Goal: Task Accomplishment & Management: Manage account settings

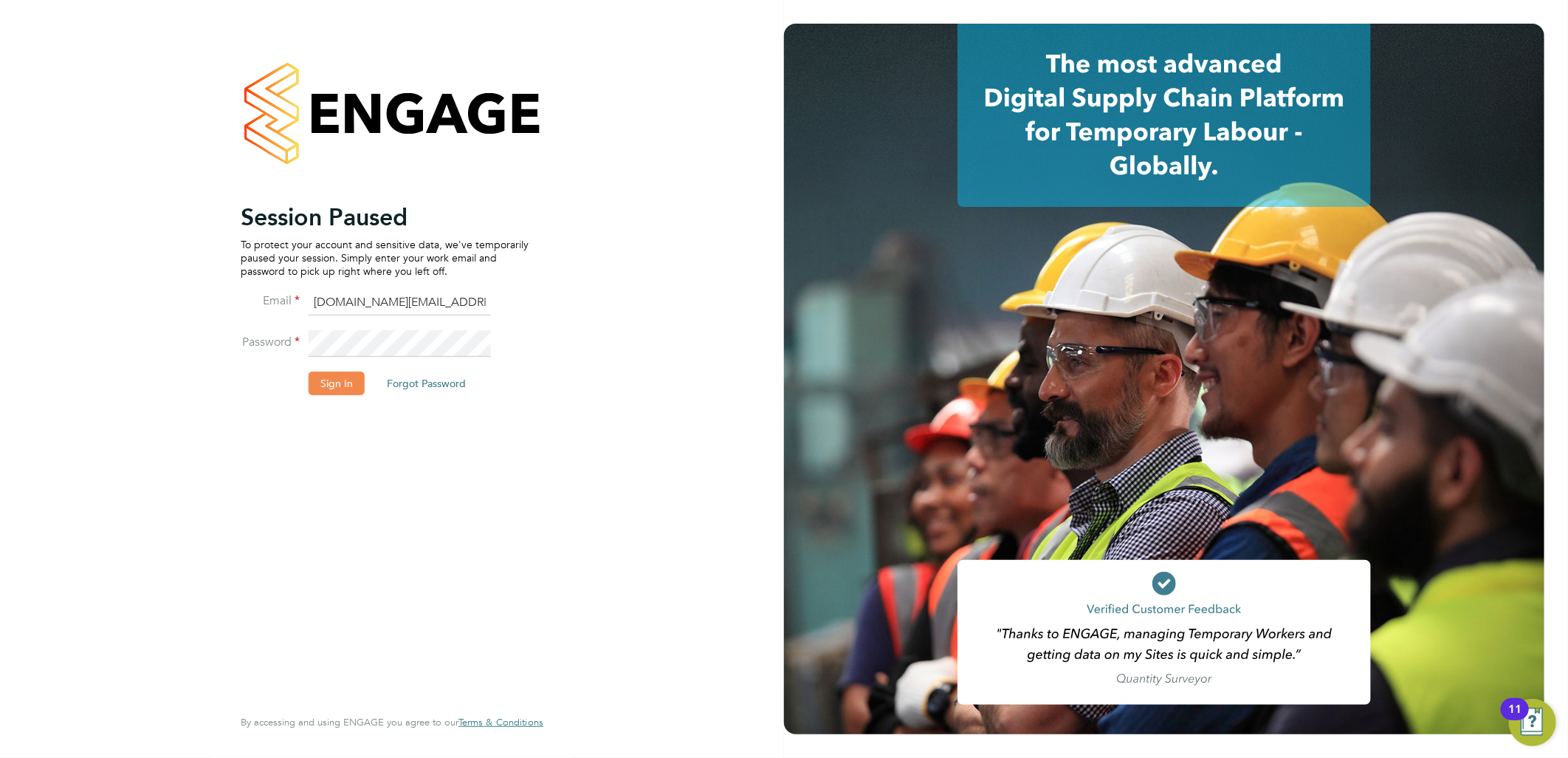
click at [340, 380] on button "Sign In" at bounding box center [336, 384] width 56 height 24
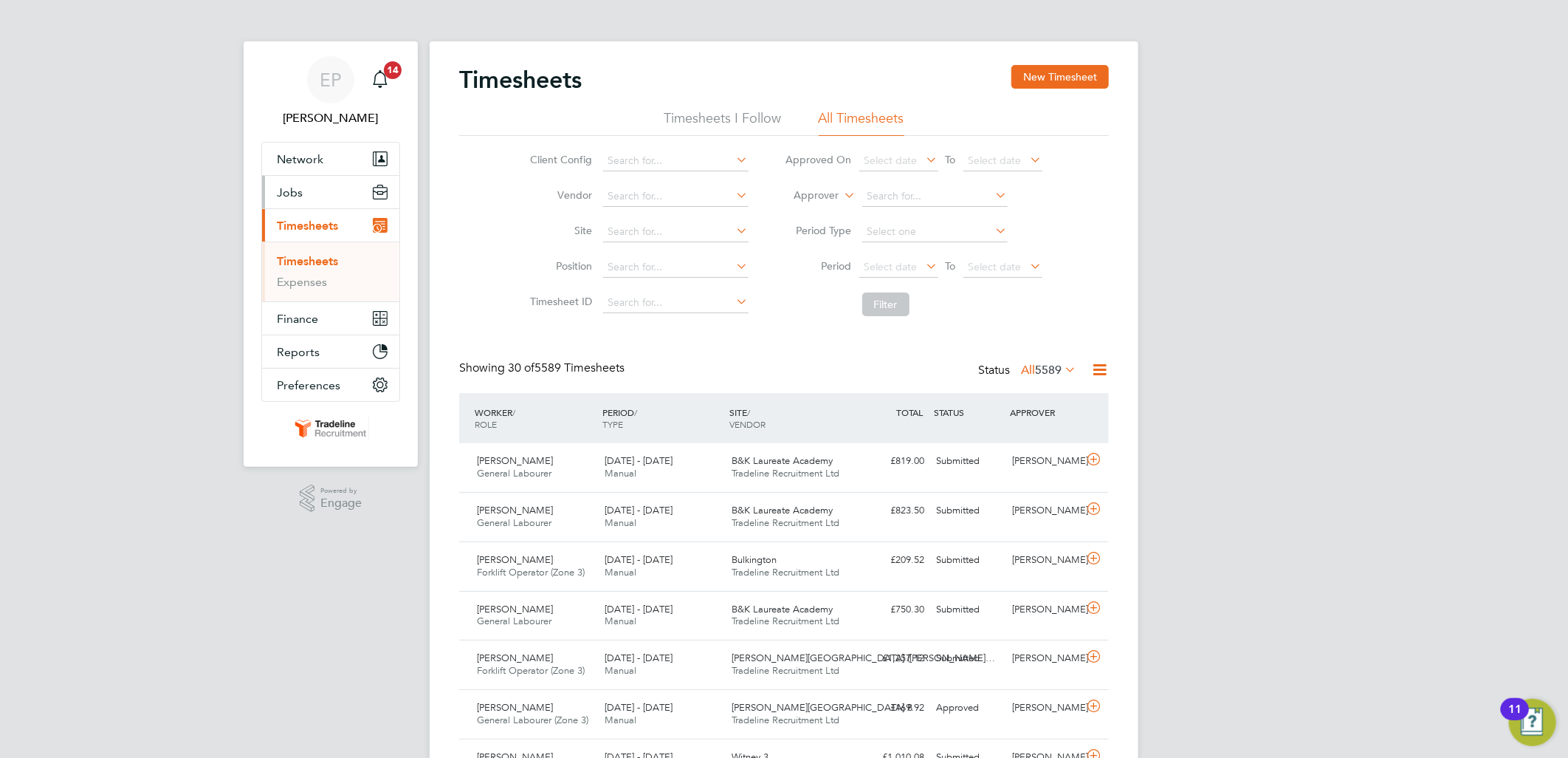
click at [298, 196] on span "Jobs" at bounding box center [289, 192] width 26 height 14
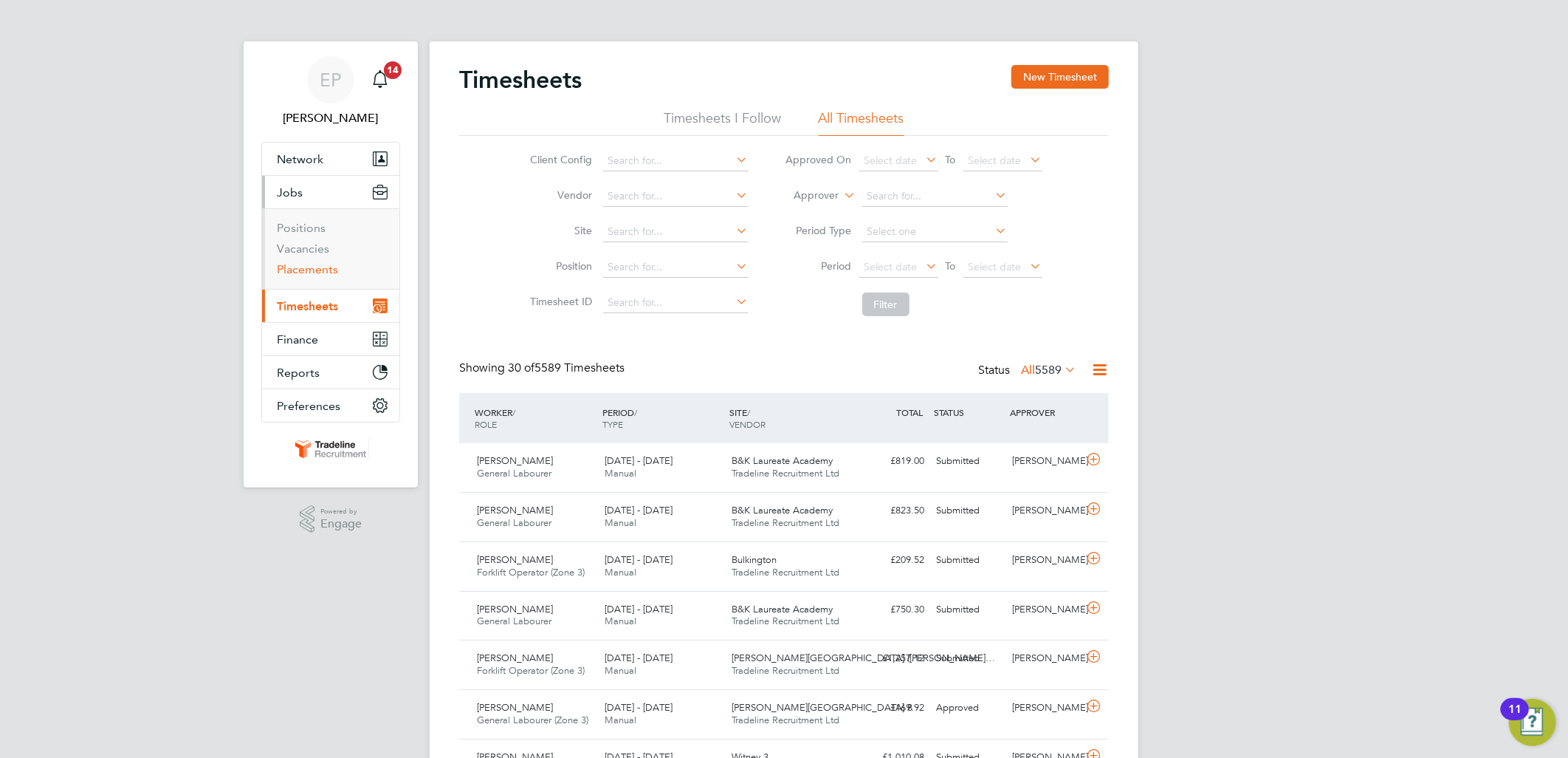
click at [308, 271] on link "Placements" at bounding box center [307, 269] width 62 height 14
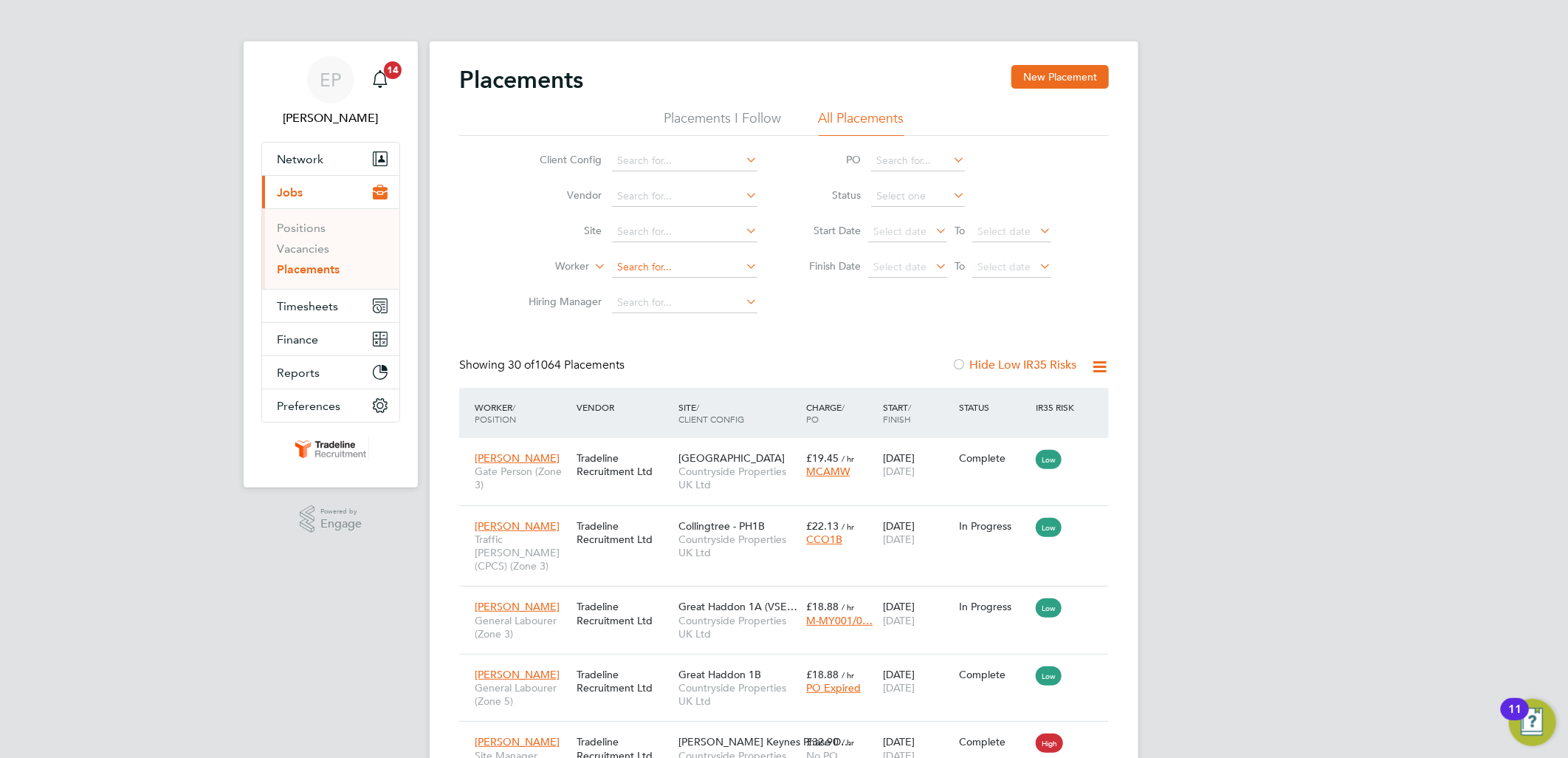
click at [642, 266] on input at bounding box center [685, 267] width 146 height 21
click at [688, 281] on li "Marian G enov" at bounding box center [685, 288] width 147 height 20
type input "[PERSON_NAME]"
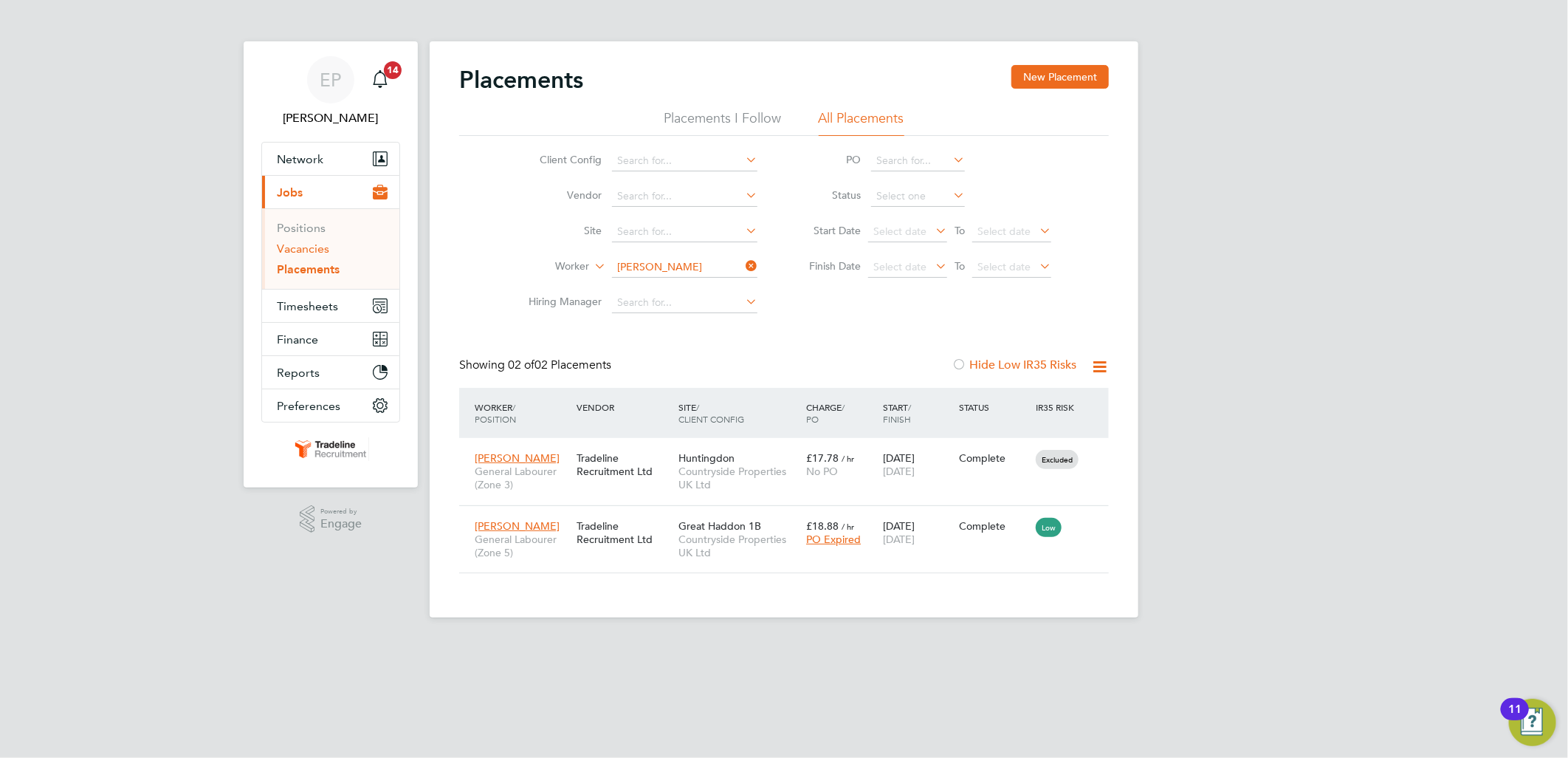
drag, startPoint x: 321, startPoint y: 250, endPoint x: 395, endPoint y: 223, distance: 78.8
click at [321, 250] on link "Vacancies" at bounding box center [303, 248] width 52 height 14
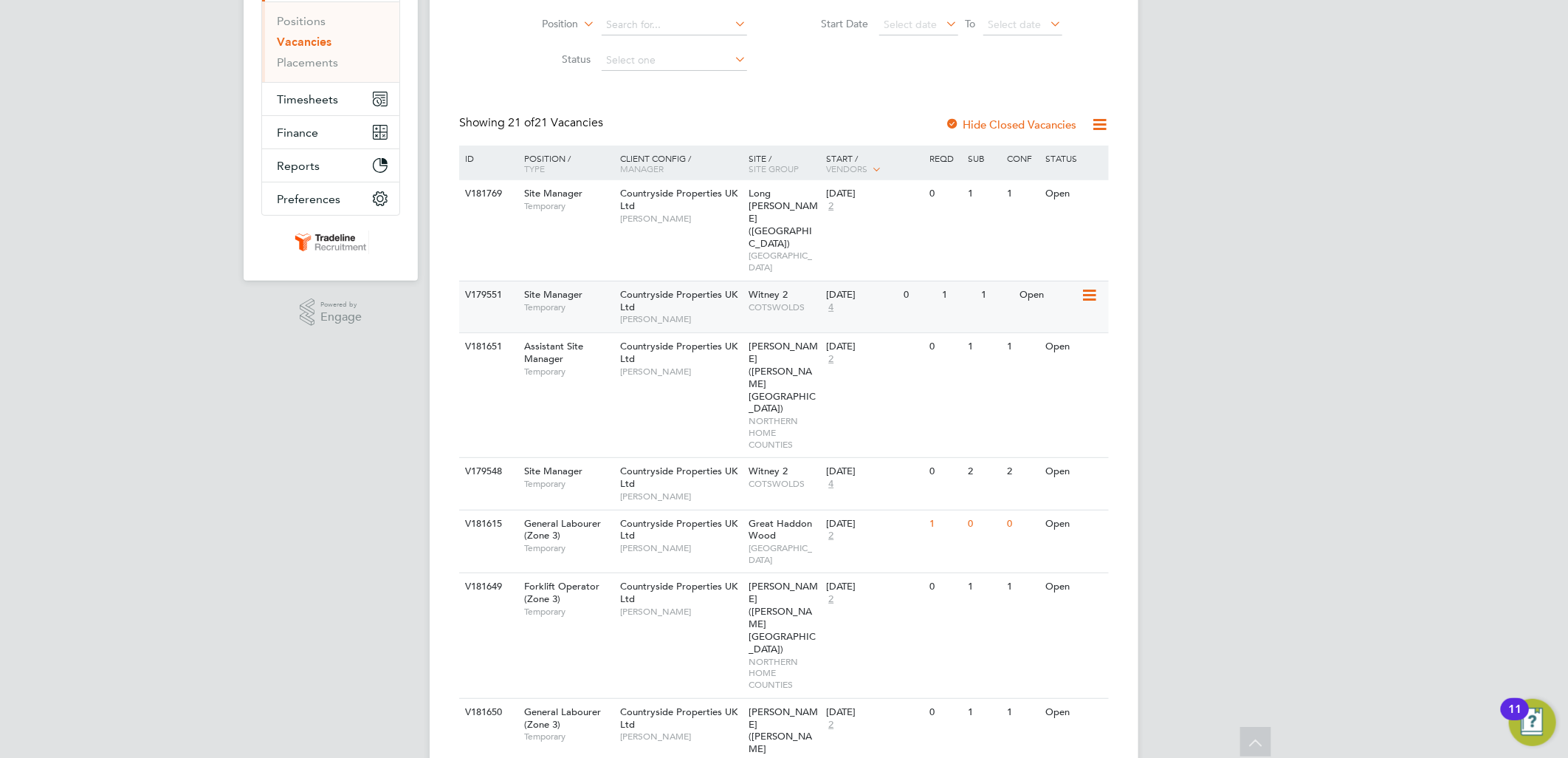
scroll to position [246, 0]
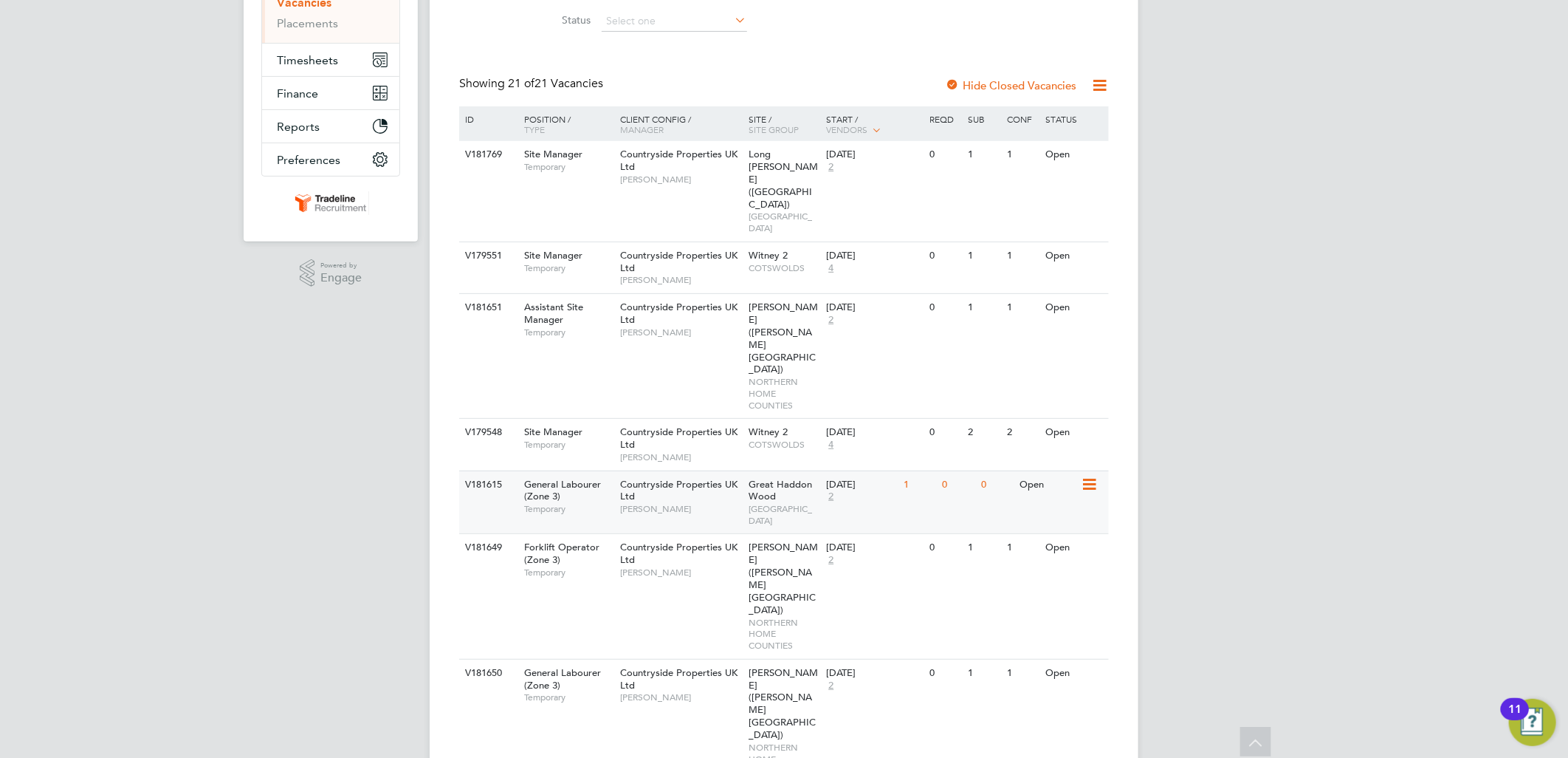
click at [940, 471] on div "0" at bounding box center [959, 485] width 39 height 27
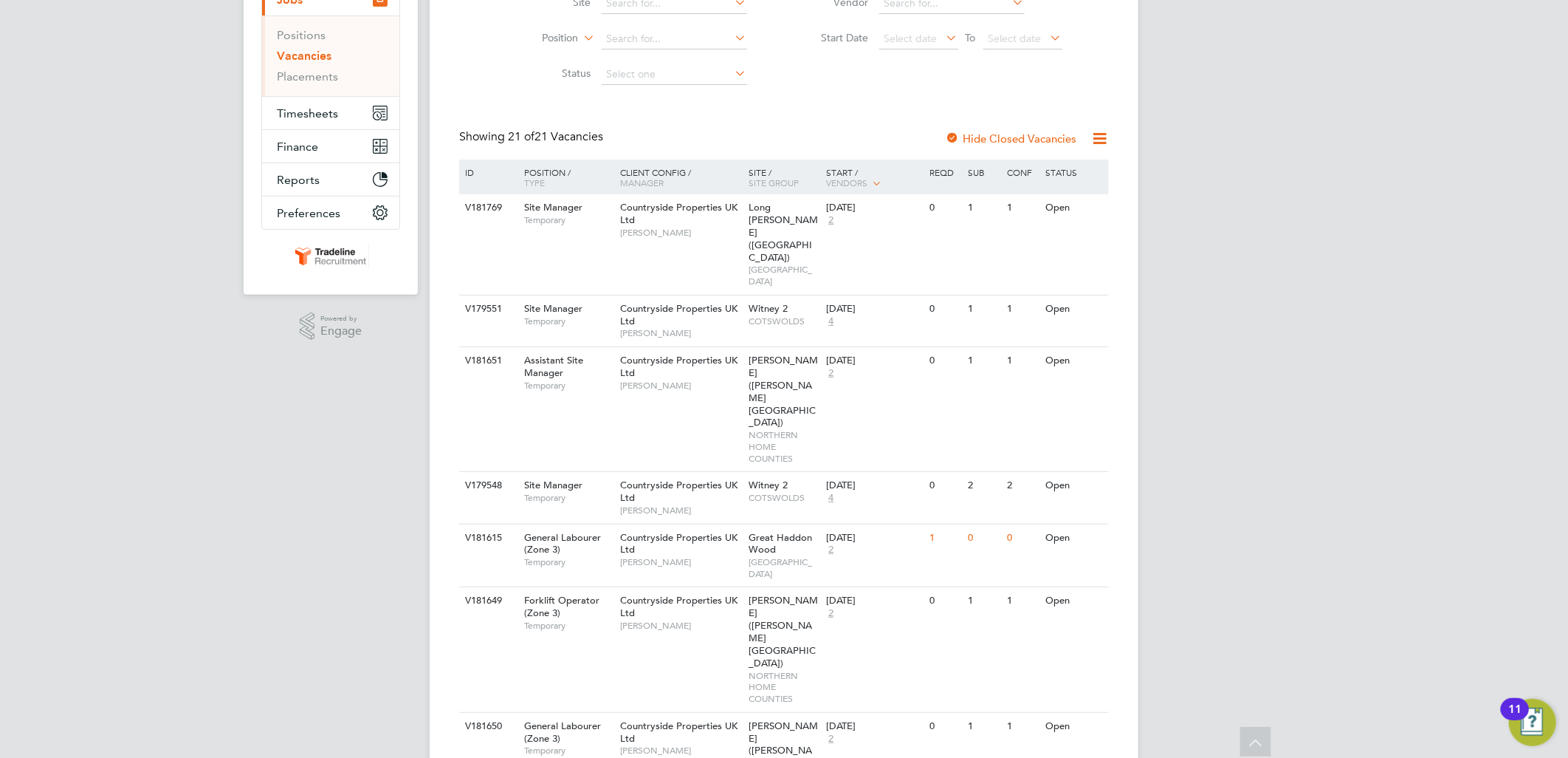
scroll to position [164, 0]
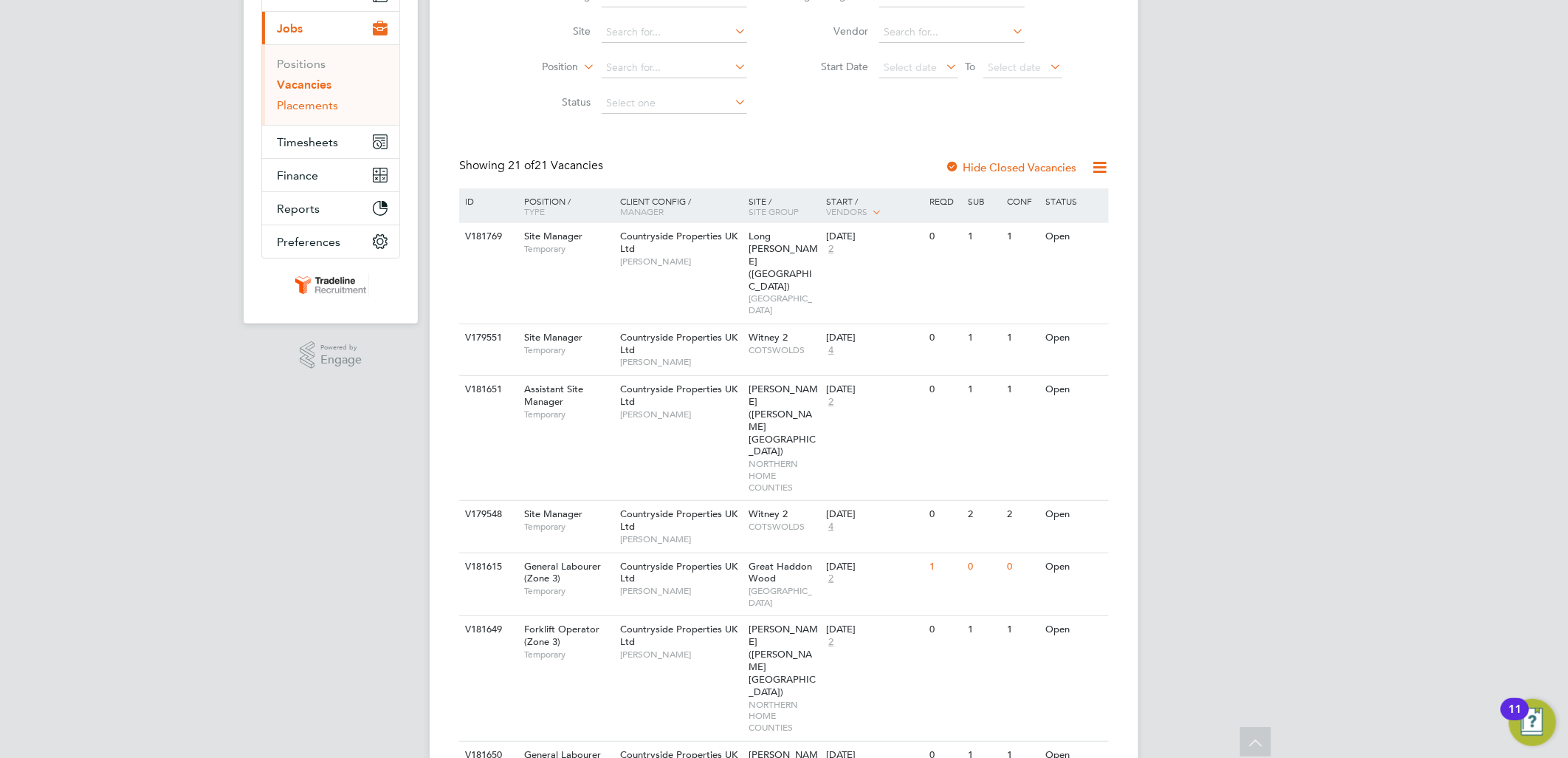
click at [321, 108] on link "Placements" at bounding box center [307, 105] width 62 height 14
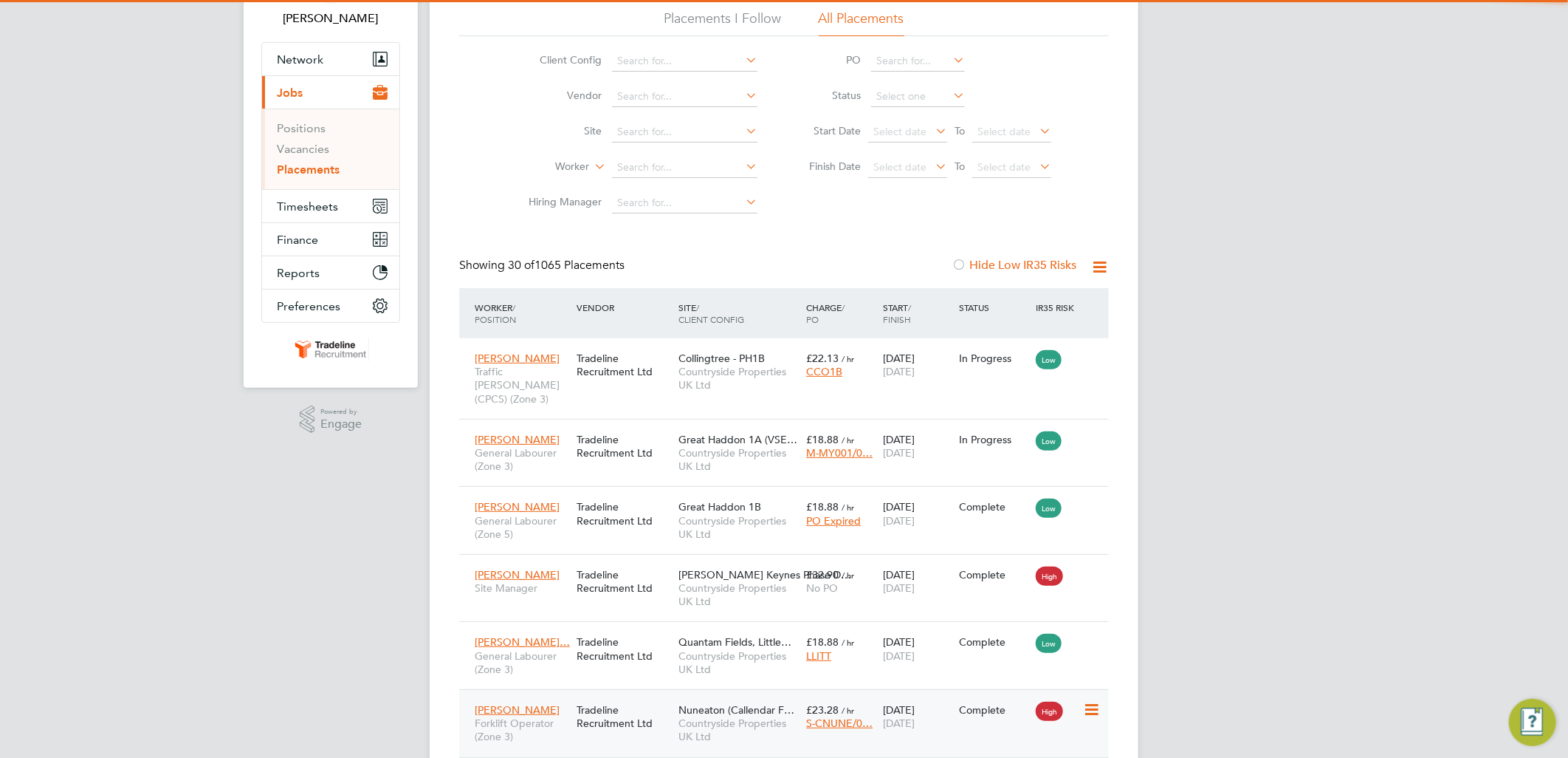
scroll to position [56, 104]
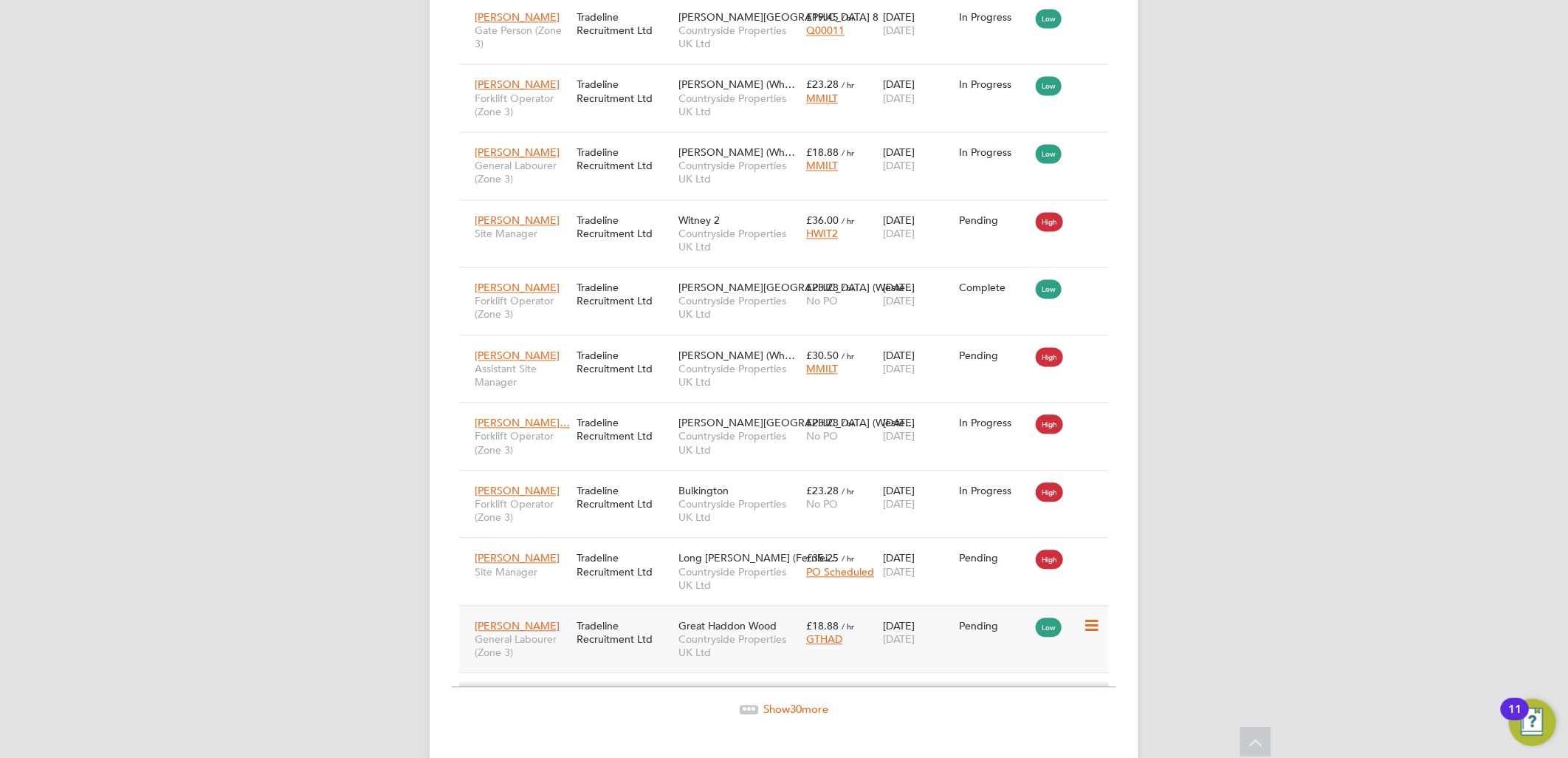
click at [1097, 616] on icon at bounding box center [1091, 625] width 15 height 18
click at [966, 692] on li "Start" at bounding box center [1024, 691] width 152 height 21
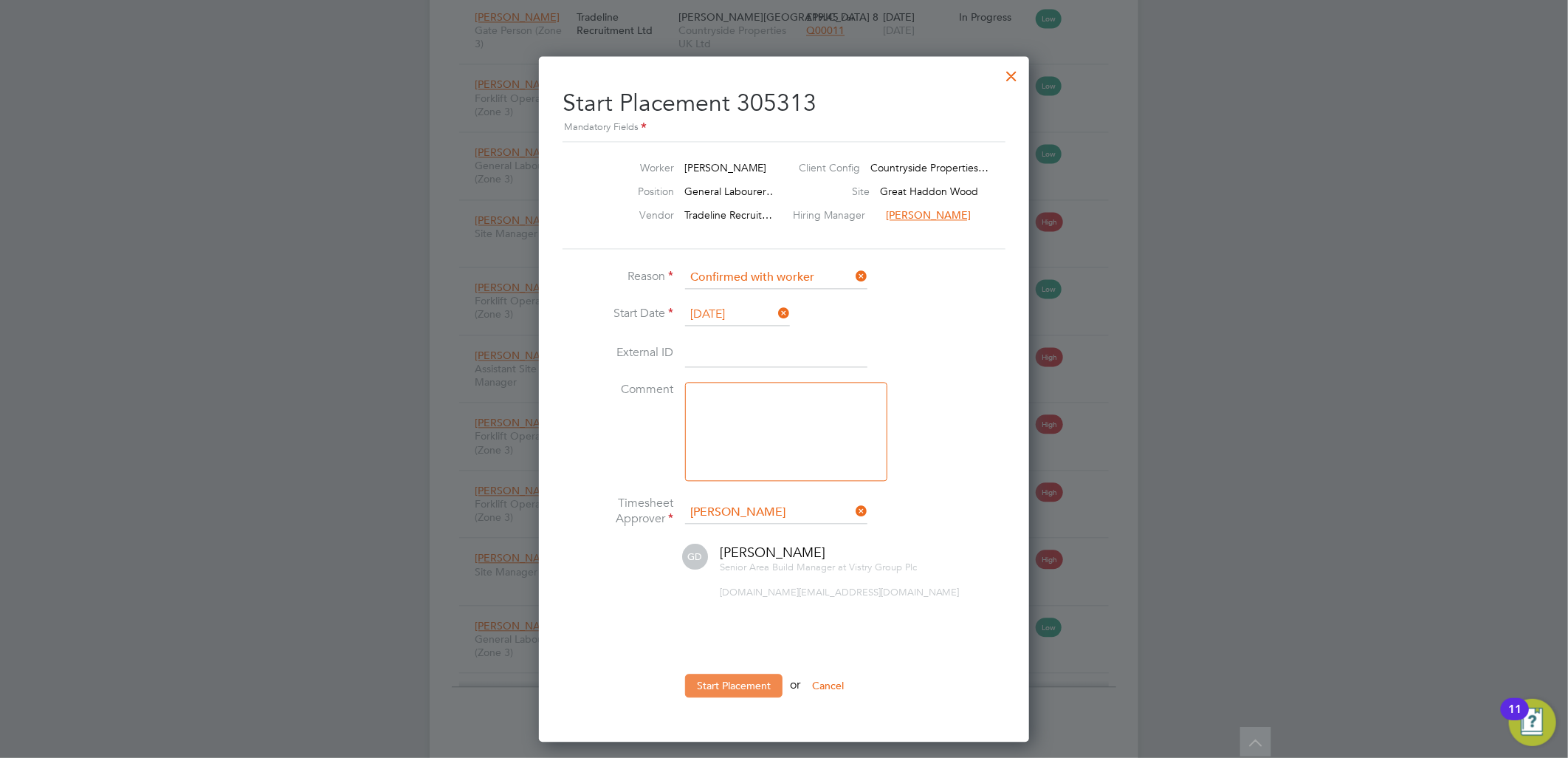
click at [752, 684] on button "Start Placement" at bounding box center [734, 685] width 98 height 24
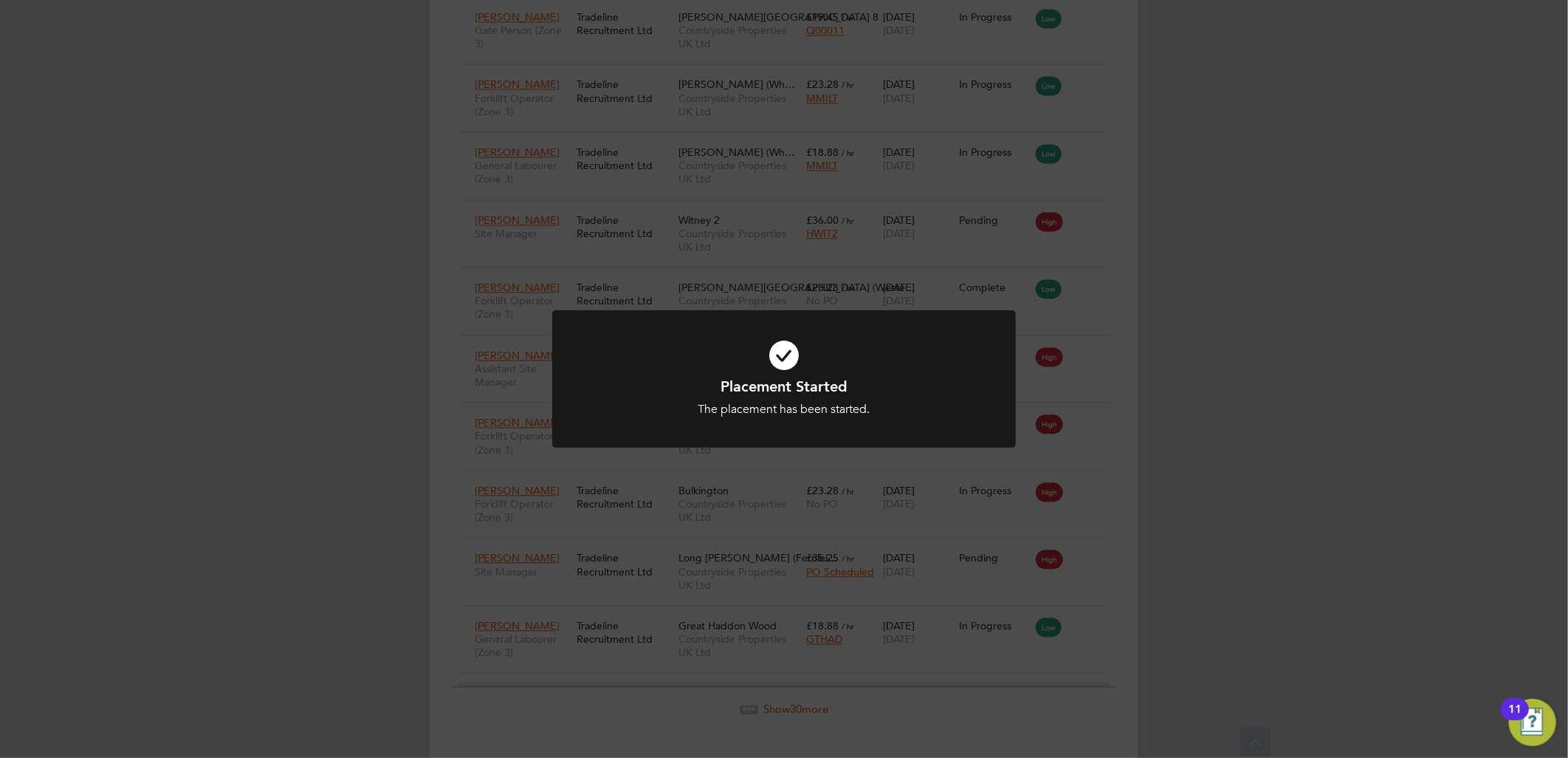
click at [722, 393] on h1 "Placement Started" at bounding box center [783, 386] width 384 height 19
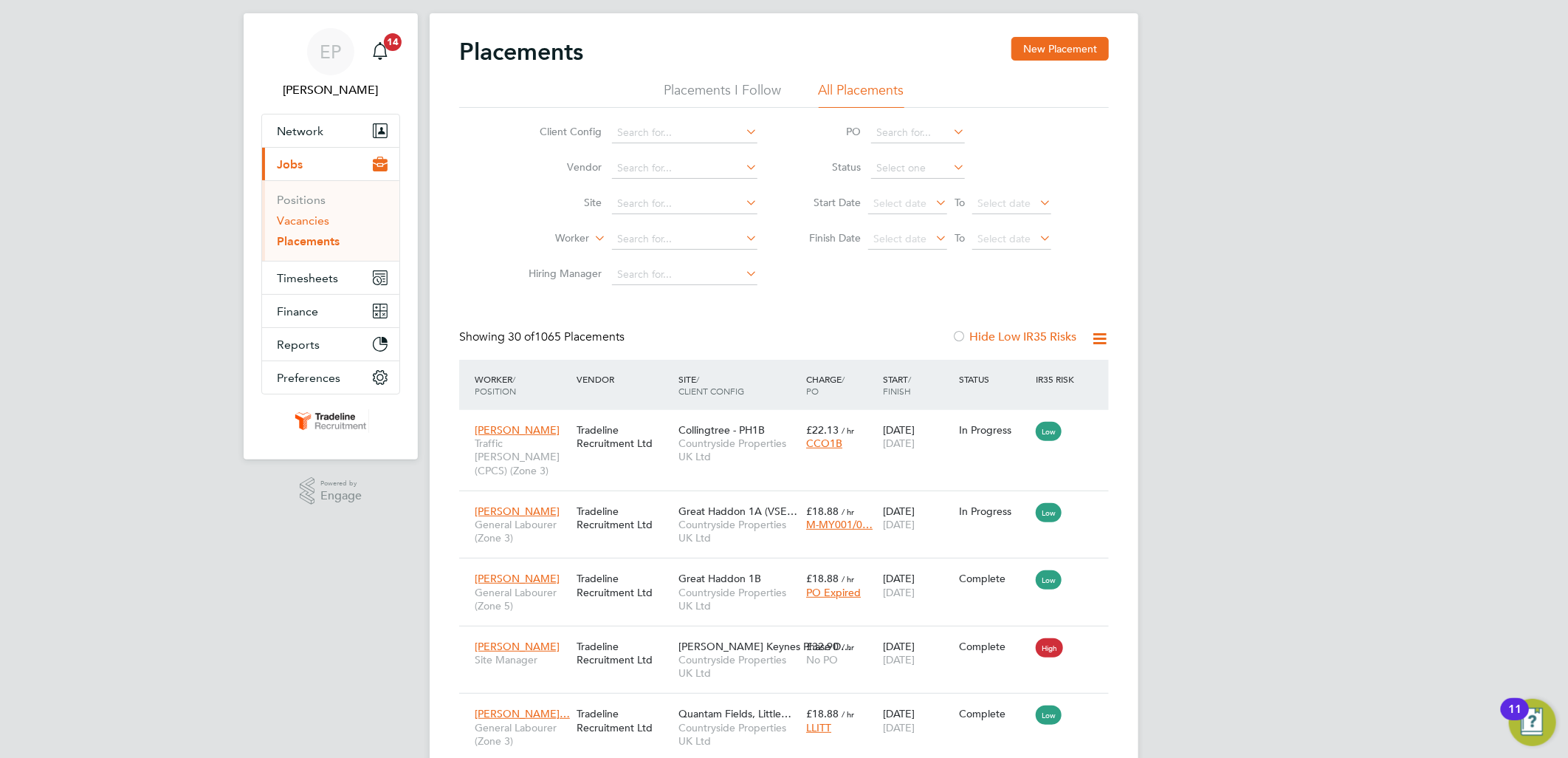
click at [320, 220] on link "Vacancies" at bounding box center [303, 220] width 52 height 14
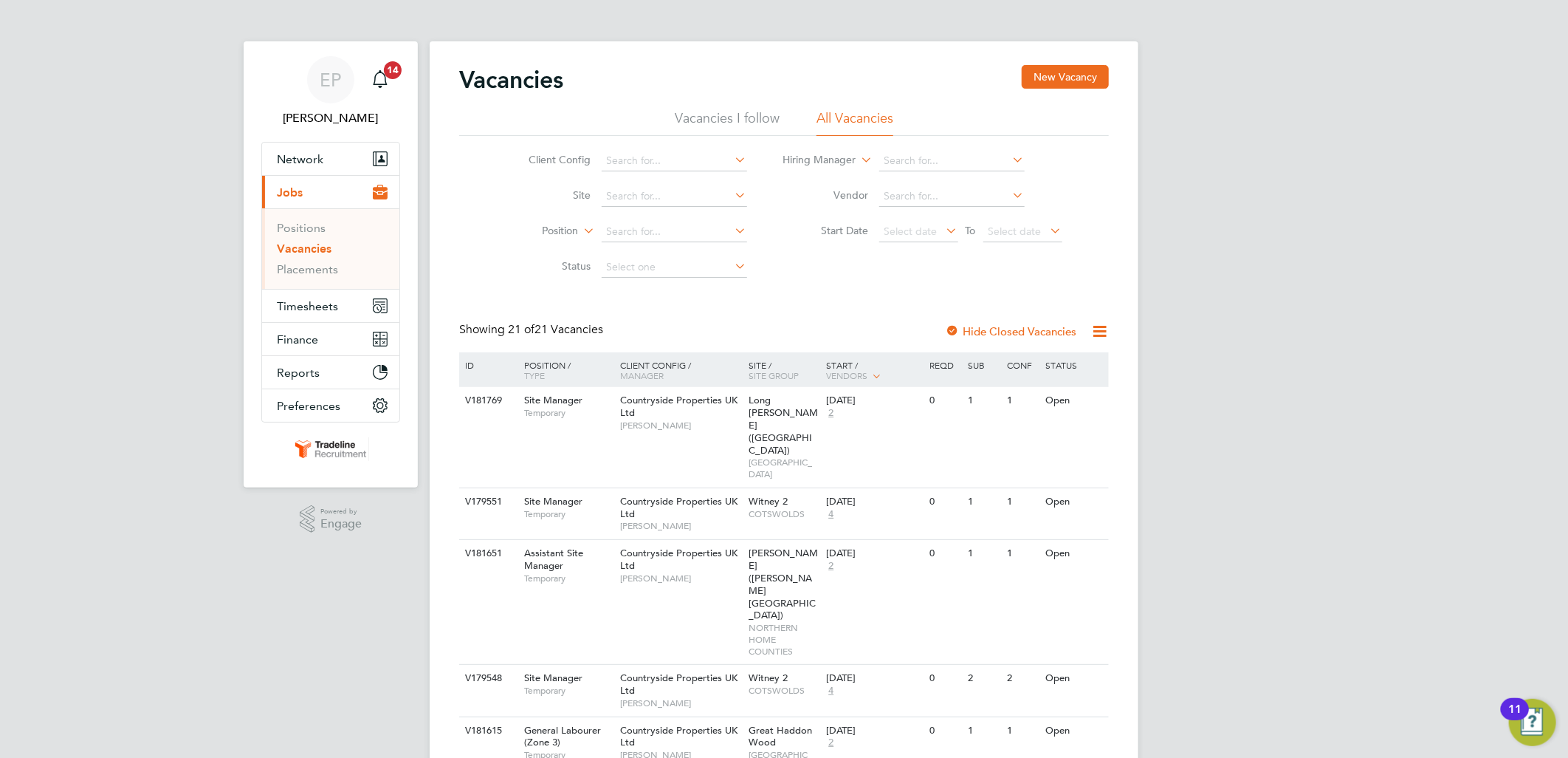
click at [567, 83] on div "Vacancies New Vacancy" at bounding box center [784, 87] width 650 height 45
click at [561, 78] on h2 "Vacancies" at bounding box center [511, 79] width 104 height 30
click at [465, 70] on h2 "Vacancies" at bounding box center [511, 79] width 104 height 30
click at [563, 82] on h2 "Vacancies" at bounding box center [511, 79] width 104 height 30
click at [299, 275] on link "Placements" at bounding box center [307, 269] width 62 height 14
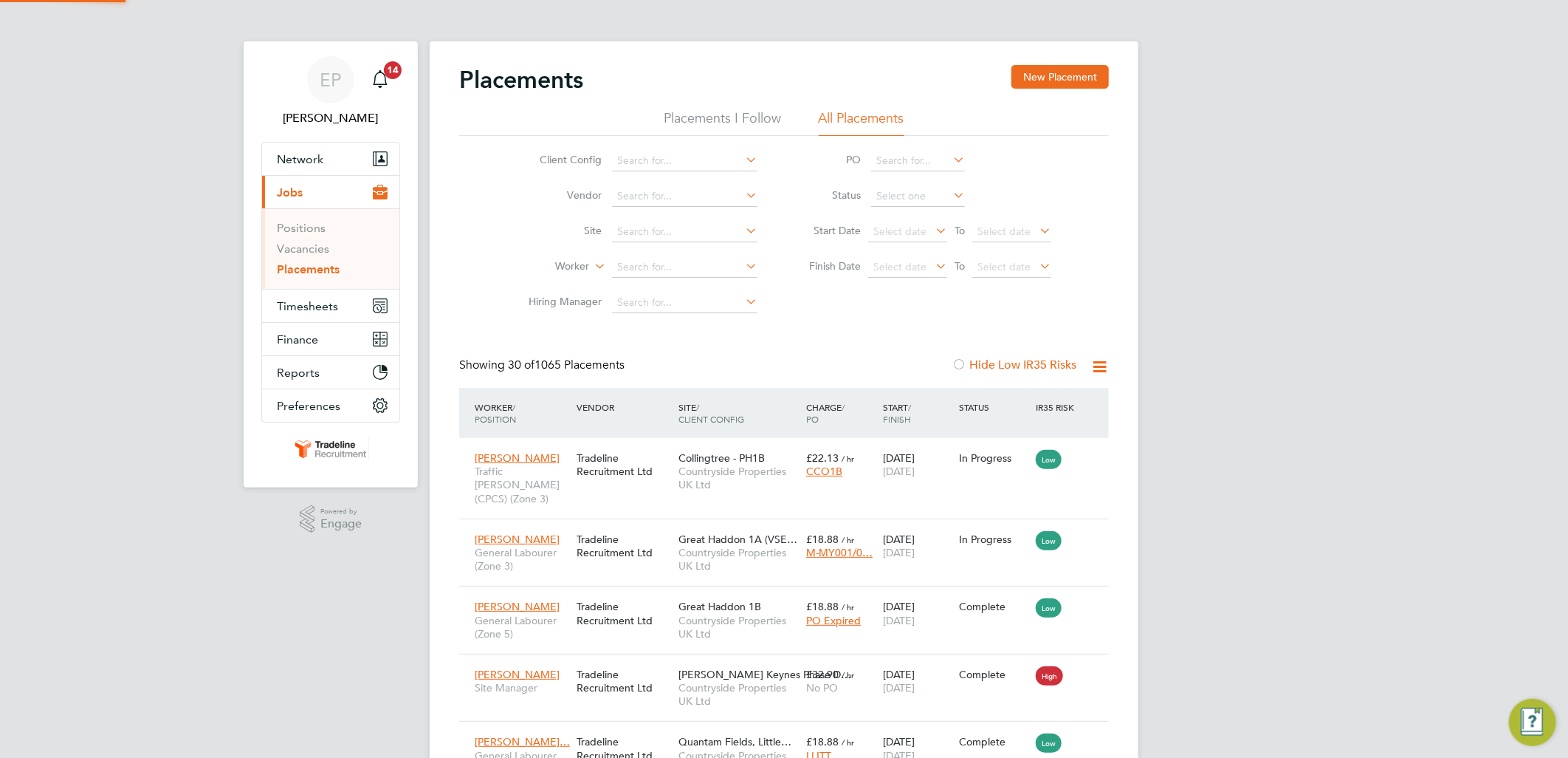
scroll to position [56, 104]
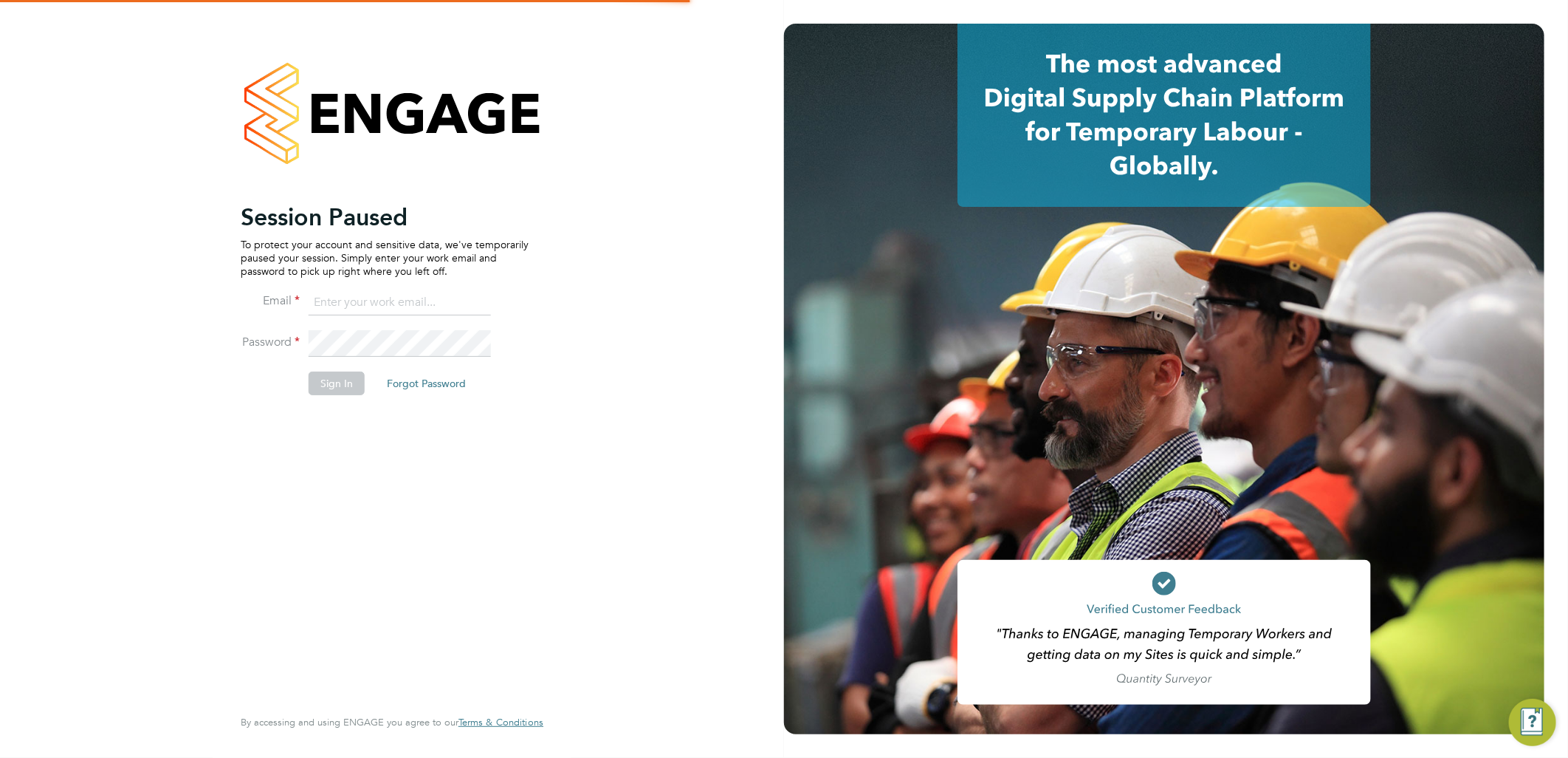
type input "ellie.page@tradelinerecruitment.co.uk"
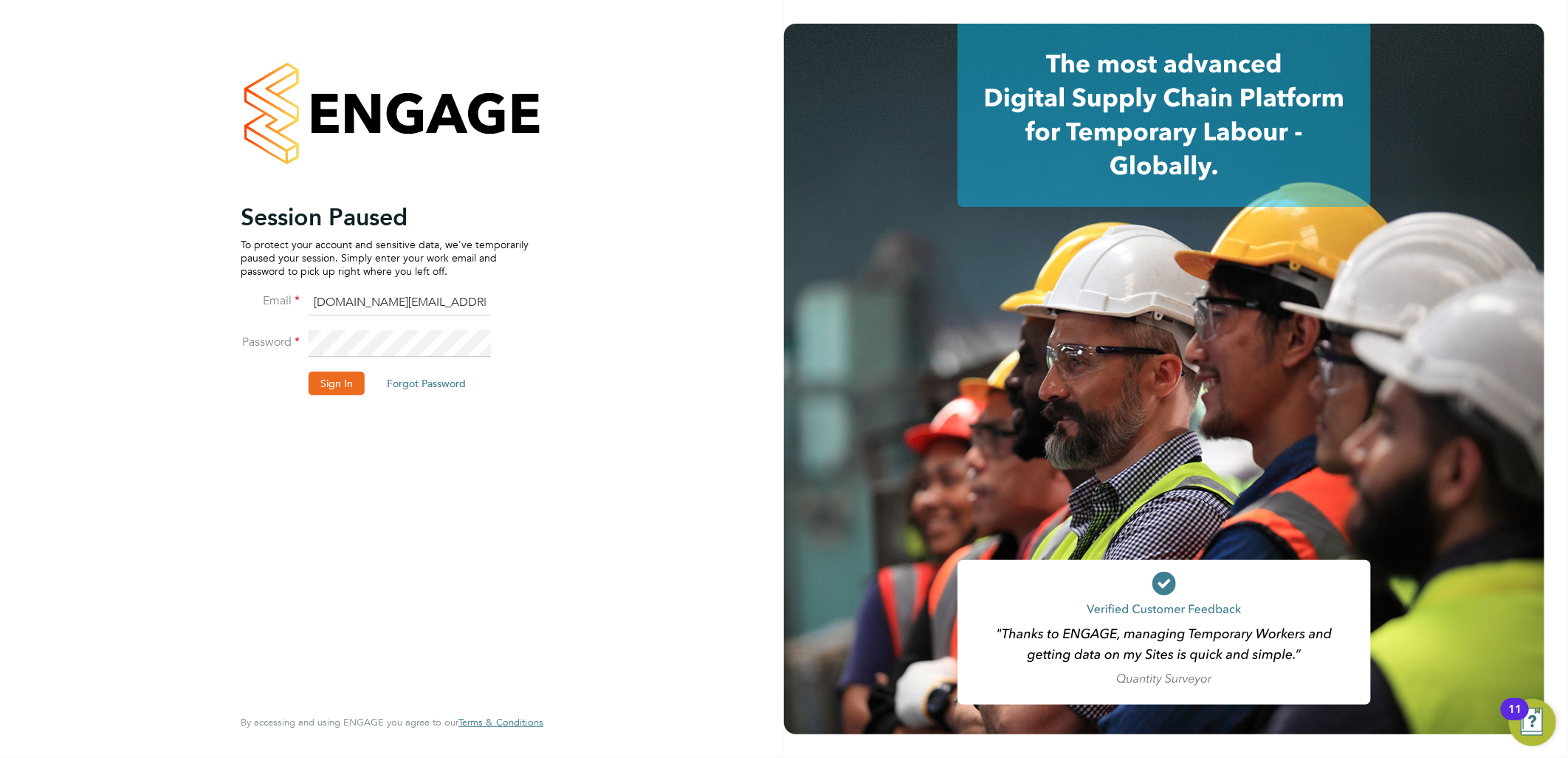
click at [887, 50] on div at bounding box center [1164, 115] width 760 height 183
click at [336, 377] on button "Sign In" at bounding box center [336, 384] width 56 height 24
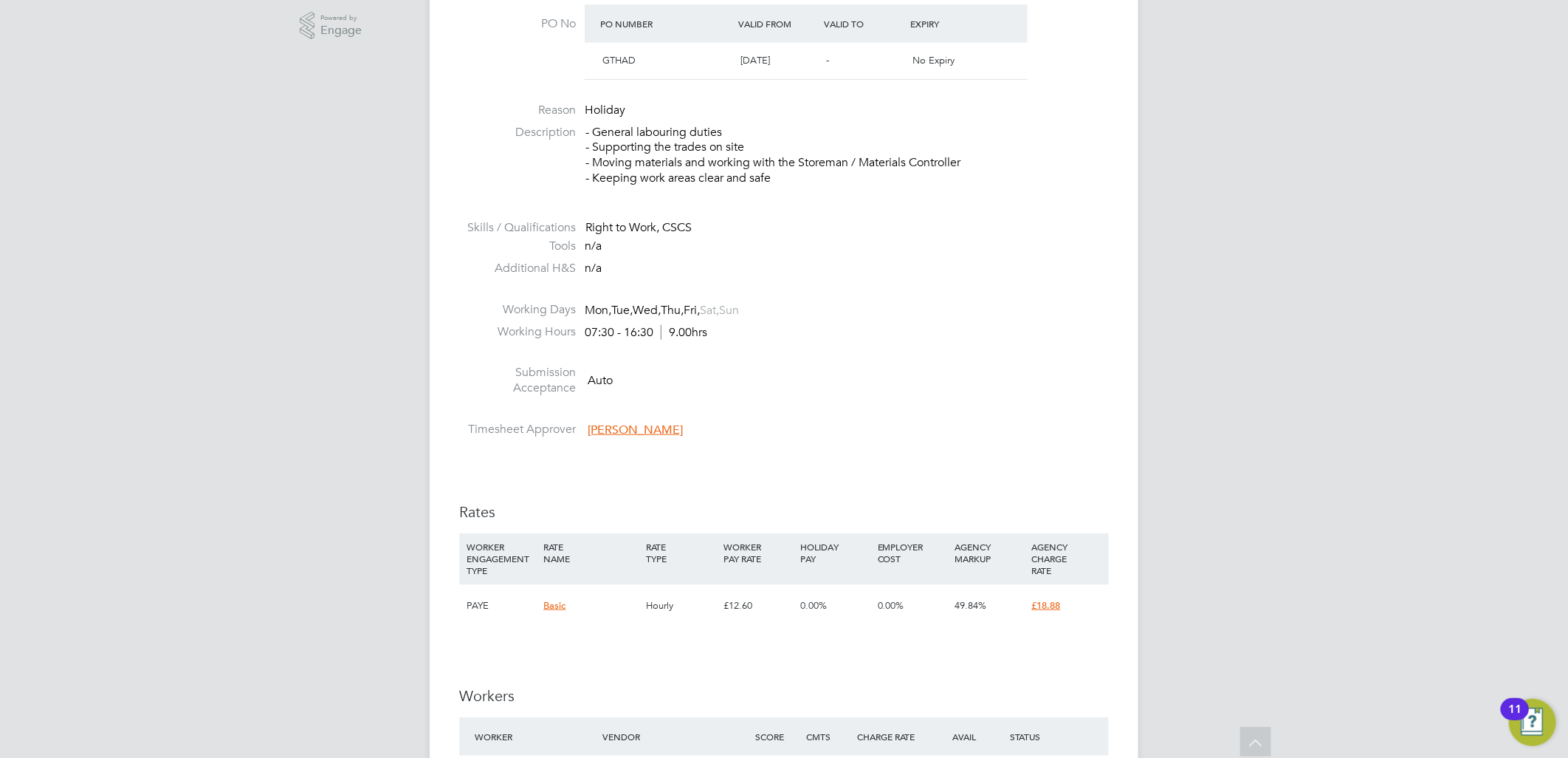
scroll to position [656, 0]
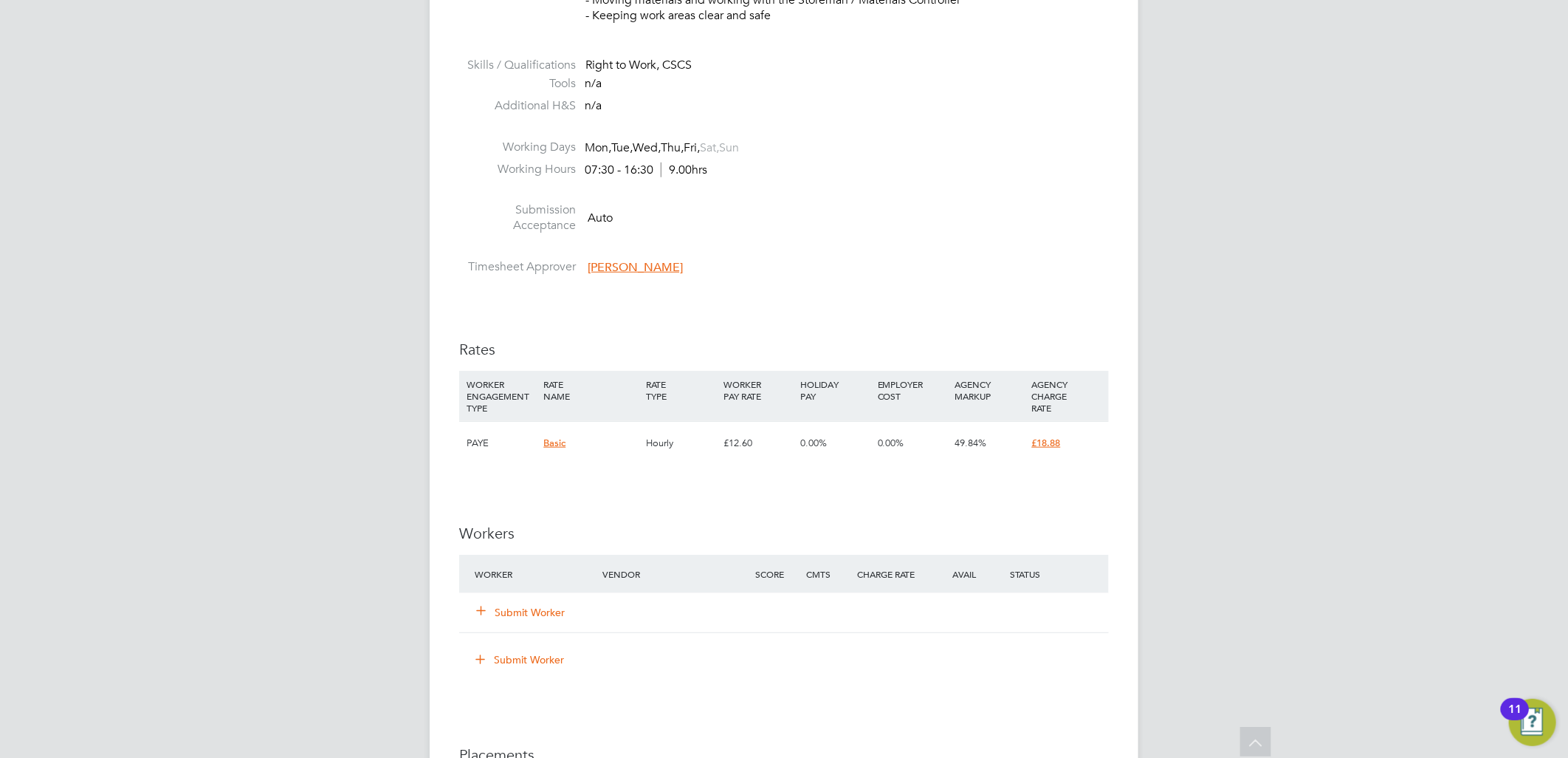
click at [545, 606] on button "Submit Worker" at bounding box center [521, 612] width 89 height 15
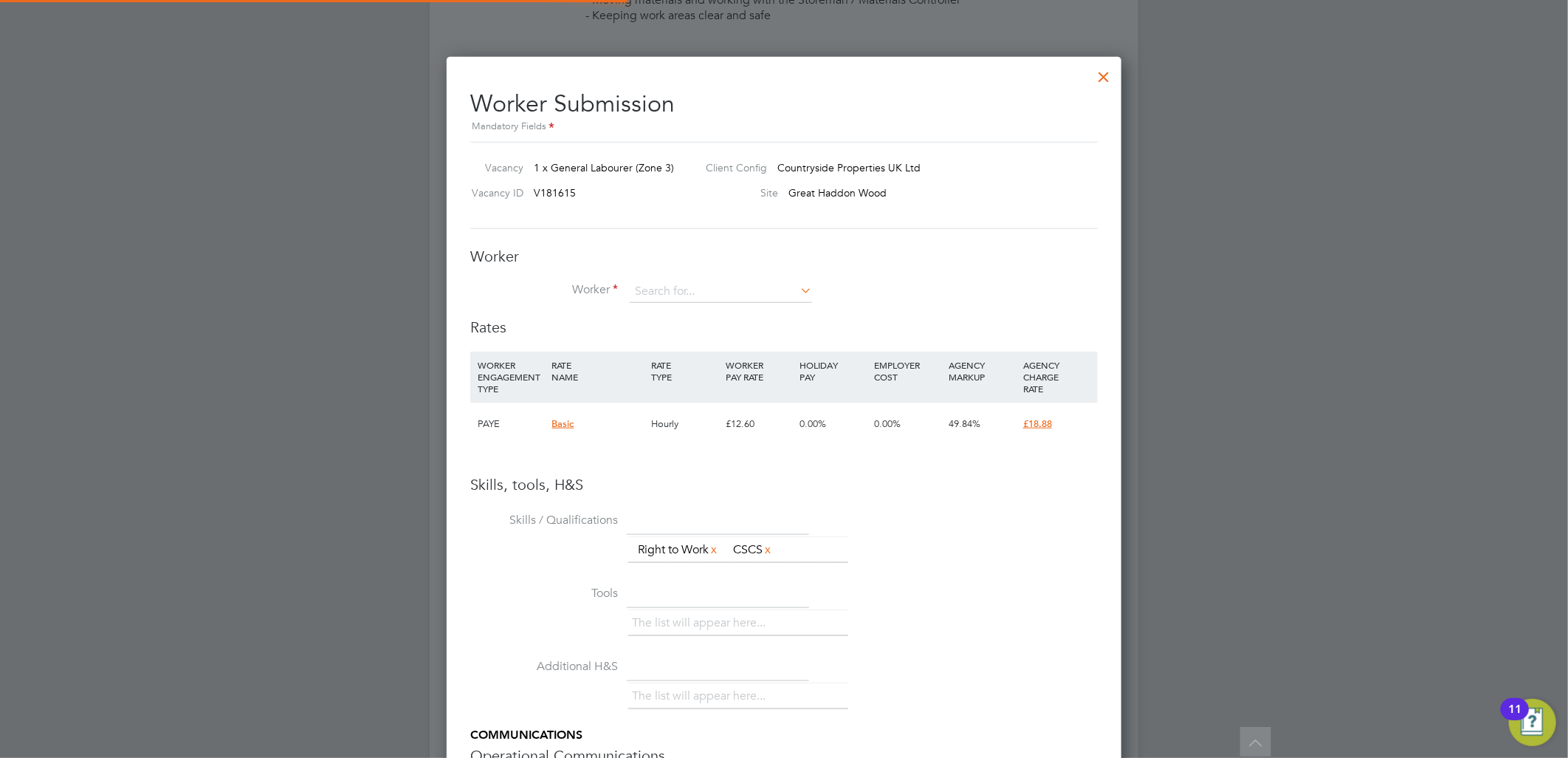
scroll to position [949, 675]
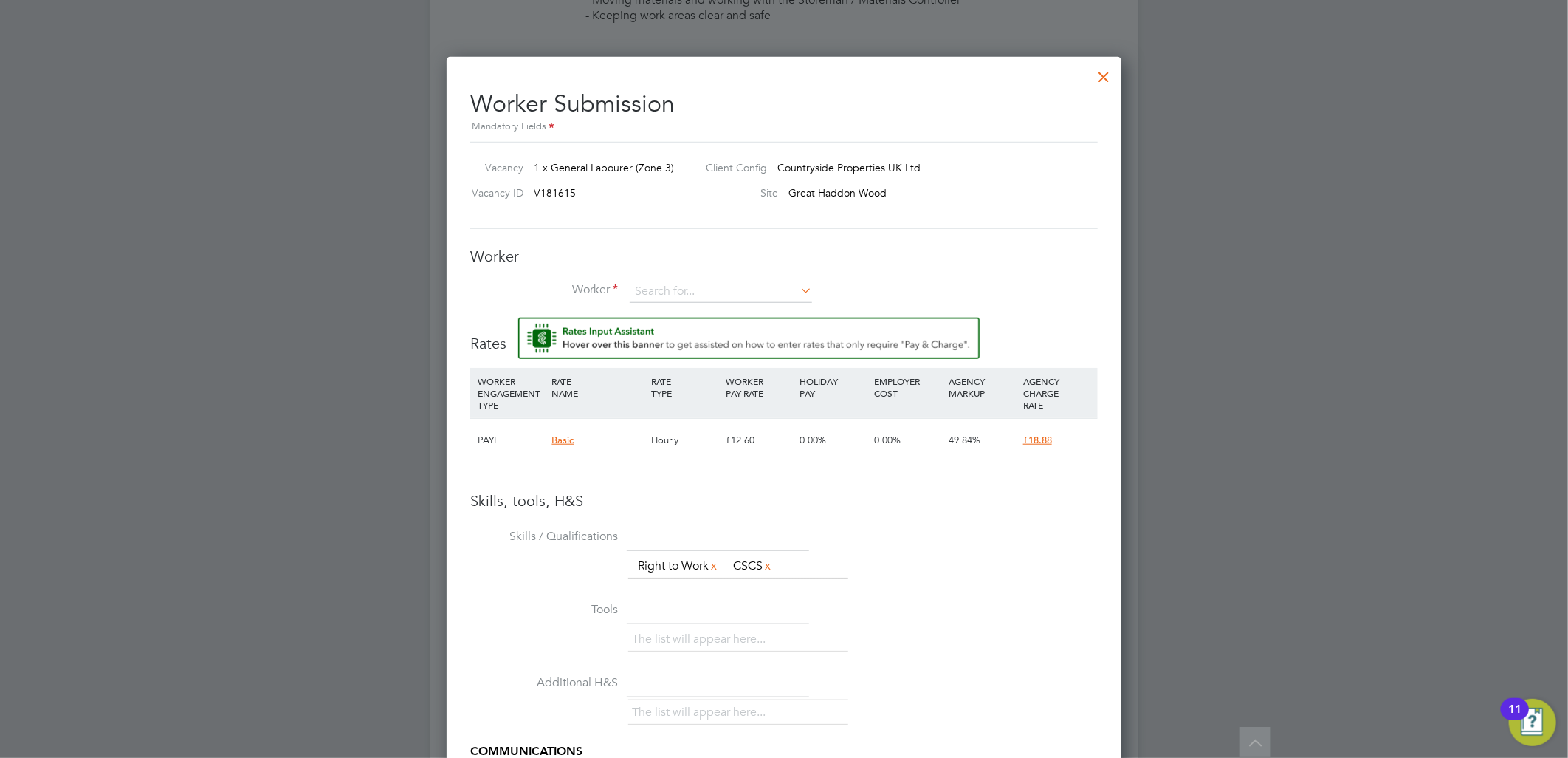
click at [667, 277] on div "Worker Worker Worker Engagement Type" at bounding box center [784, 282] width 627 height 71
click at [666, 291] on input at bounding box center [721, 292] width 182 height 22
click at [669, 303] on li "[PERSON_NAME] (TLJF01)" at bounding box center [721, 312] width 184 height 20
type input "[PERSON_NAME] (TLJF01)"
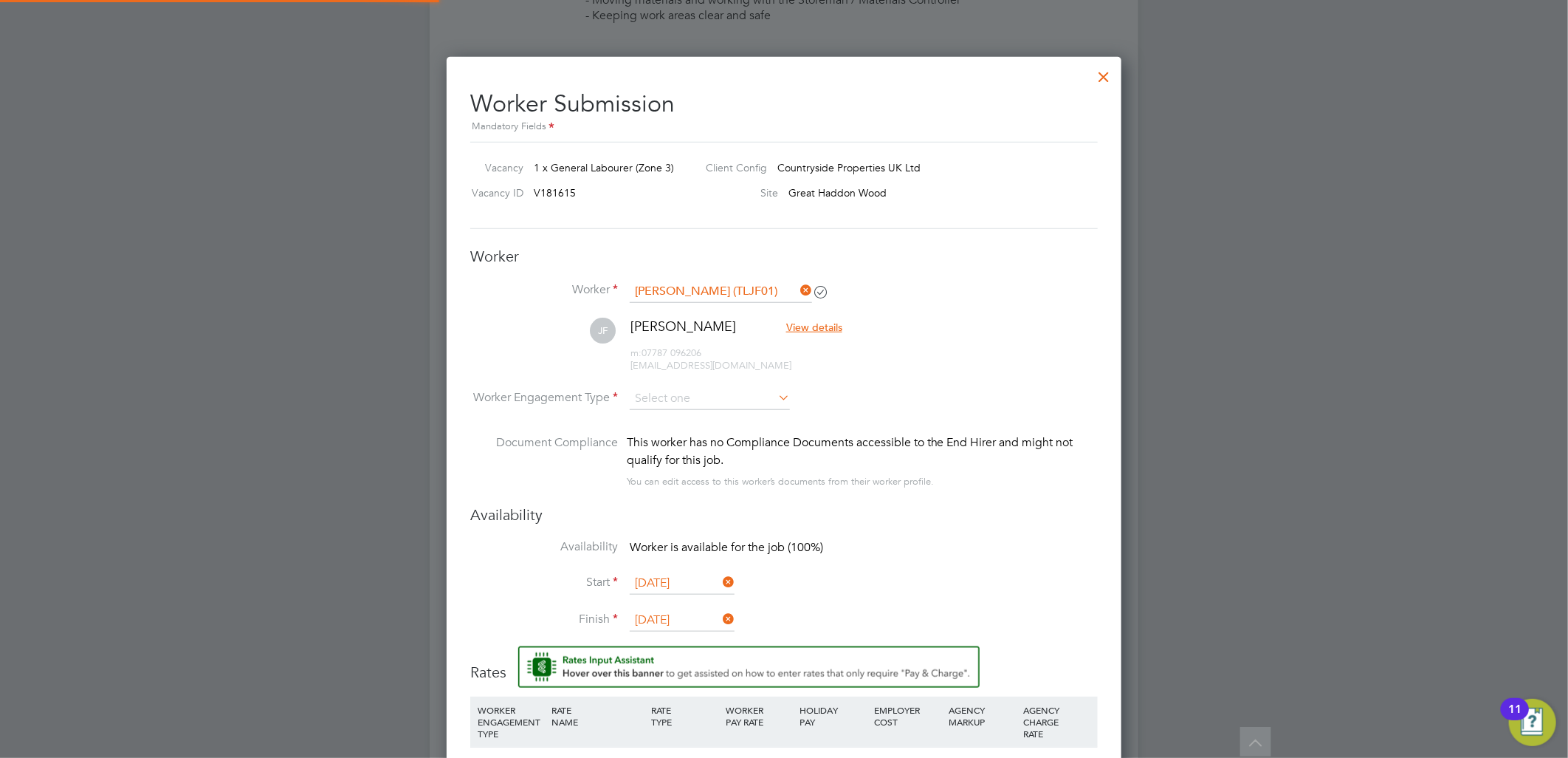
scroll to position [1277, 675]
click at [674, 406] on input at bounding box center [710, 399] width 160 height 22
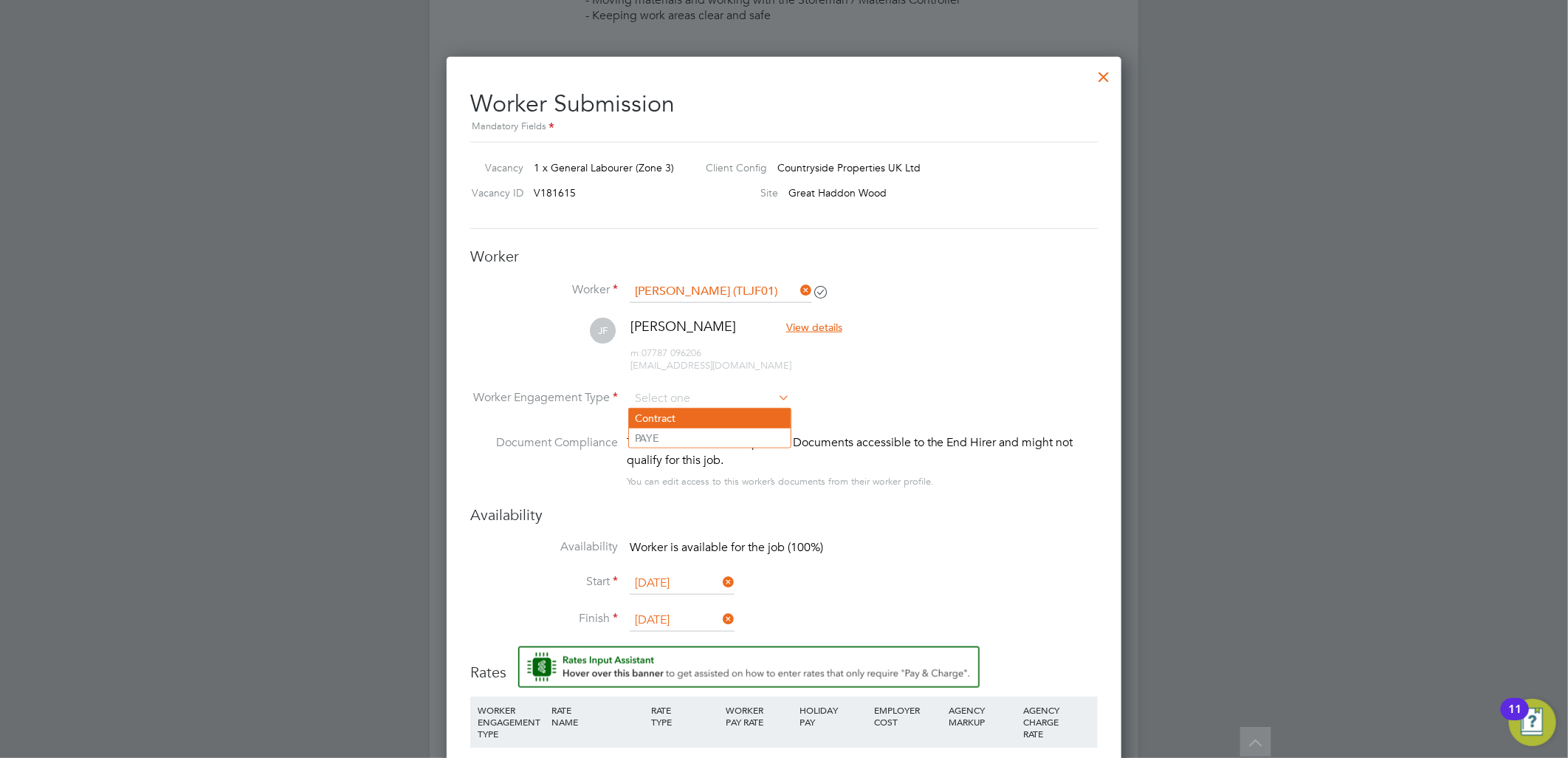
click at [670, 413] on li "Contract" at bounding box center [710, 417] width 162 height 19
type input "Contract"
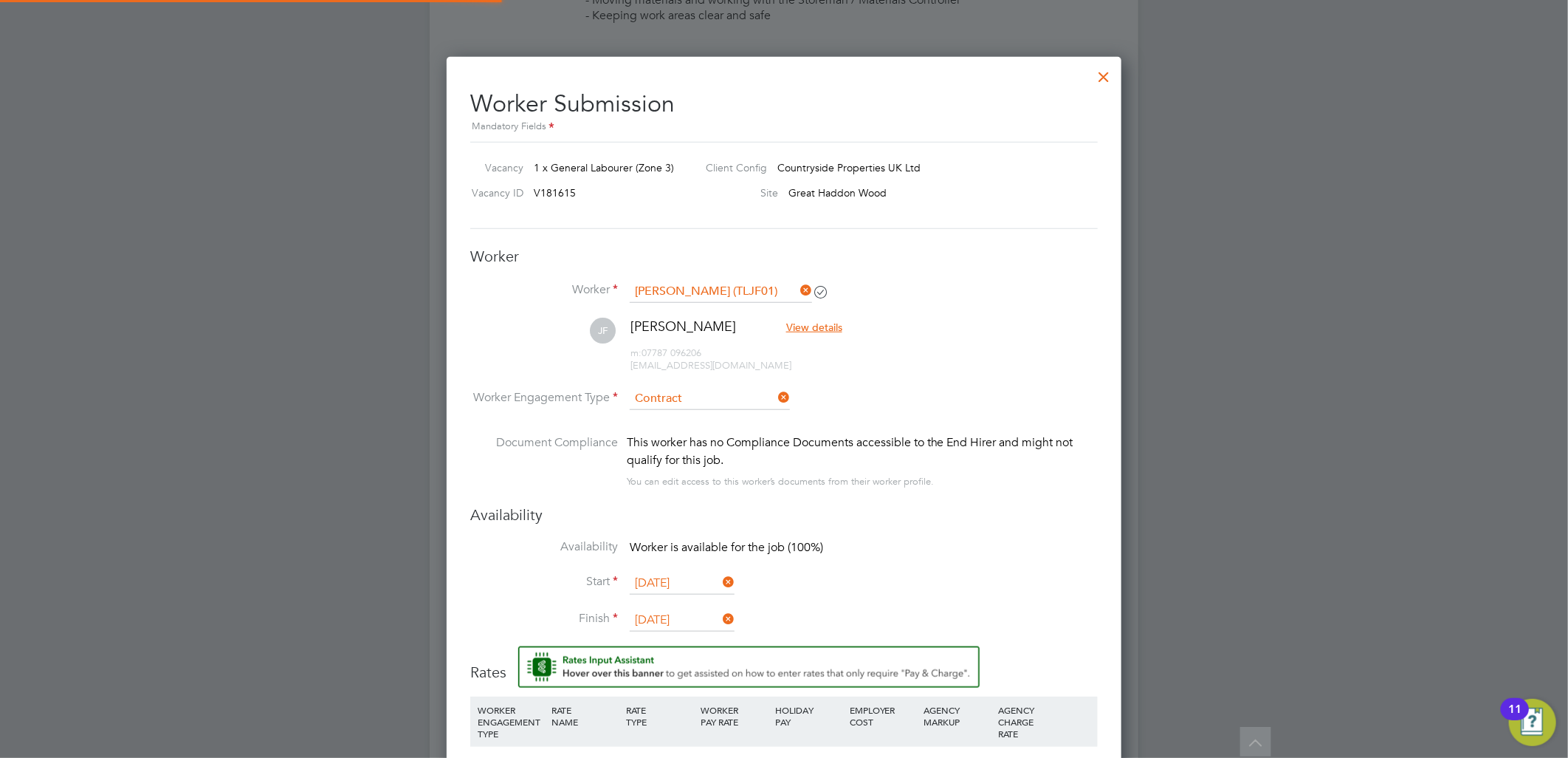
click at [906, 433] on div "This worker has no Compliance Documents accessible to the End Hirer and might n…" at bounding box center [862, 451] width 471 height 35
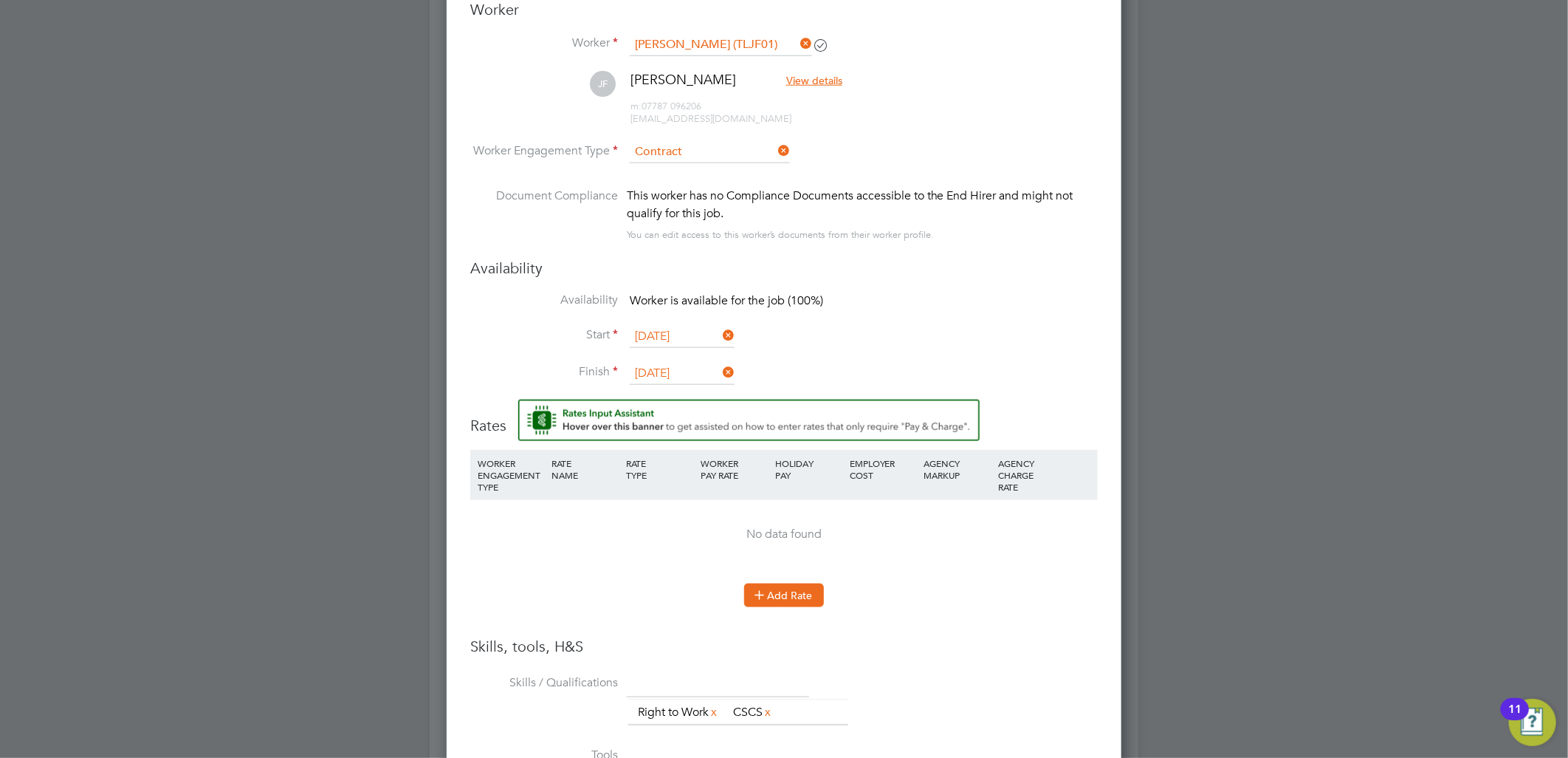
click at [792, 587] on button "Add Rate" at bounding box center [784, 595] width 80 height 24
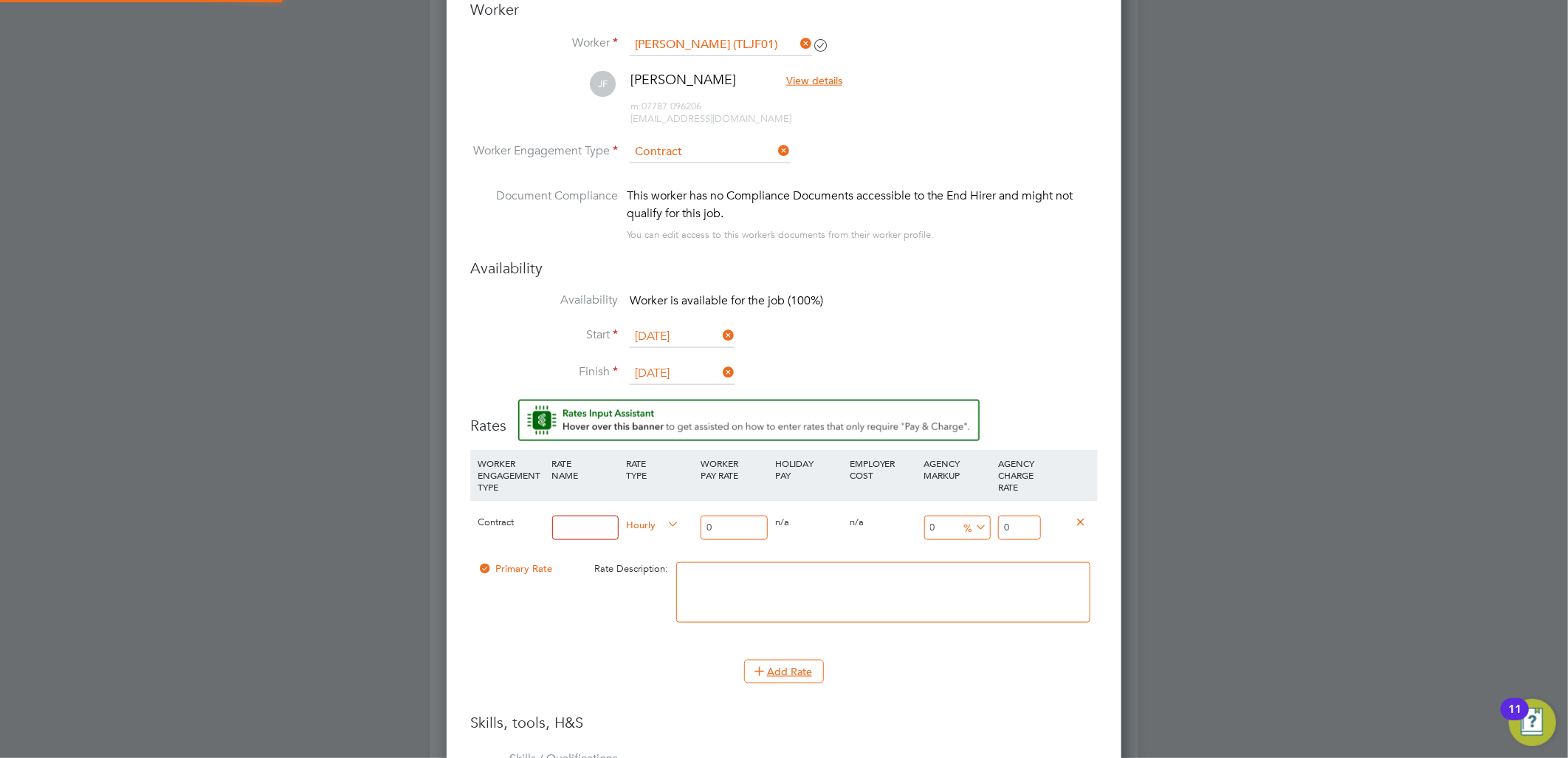
click at [584, 508] on div at bounding box center [586, 528] width 74 height 54
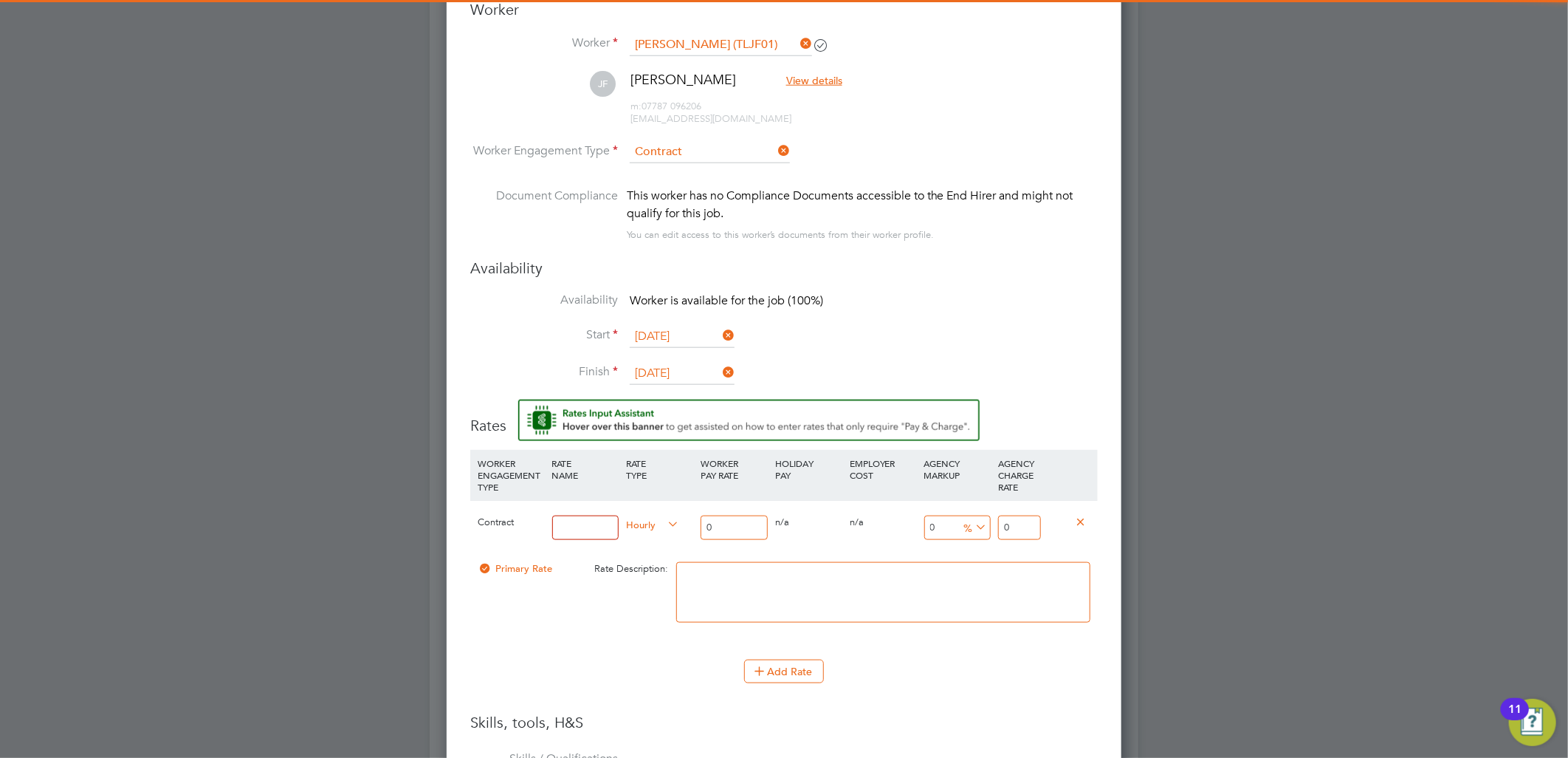
click at [576, 519] on input at bounding box center [586, 527] width 67 height 24
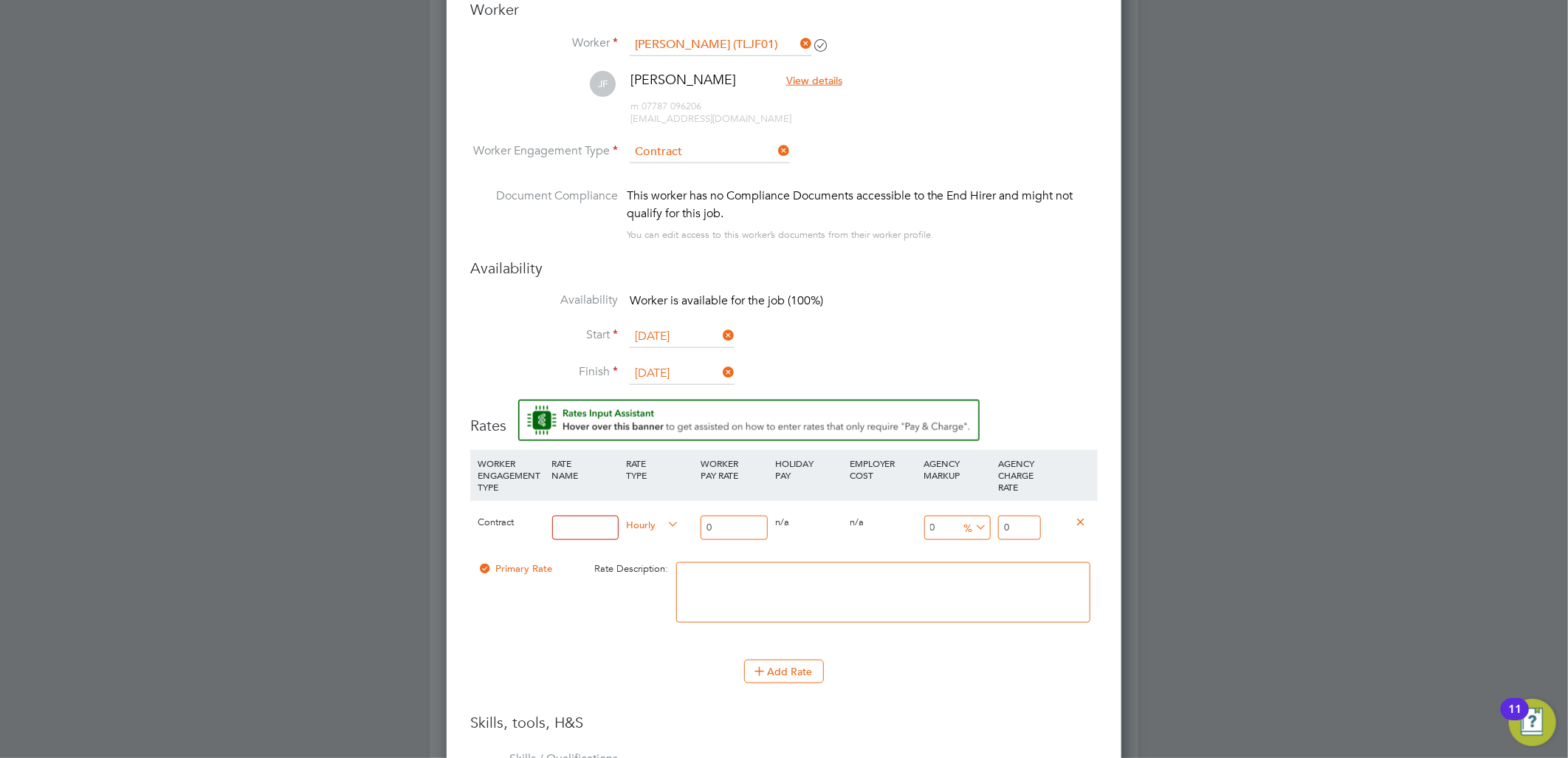
type input "TL"
drag, startPoint x: 714, startPoint y: 526, endPoint x: 603, endPoint y: 520, distance: 111.2
click at [641, 522] on div "Contract TL Hourly 0 0 n/a 0 n/a 0 0 % 0" at bounding box center [784, 527] width 627 height 55
type input "1"
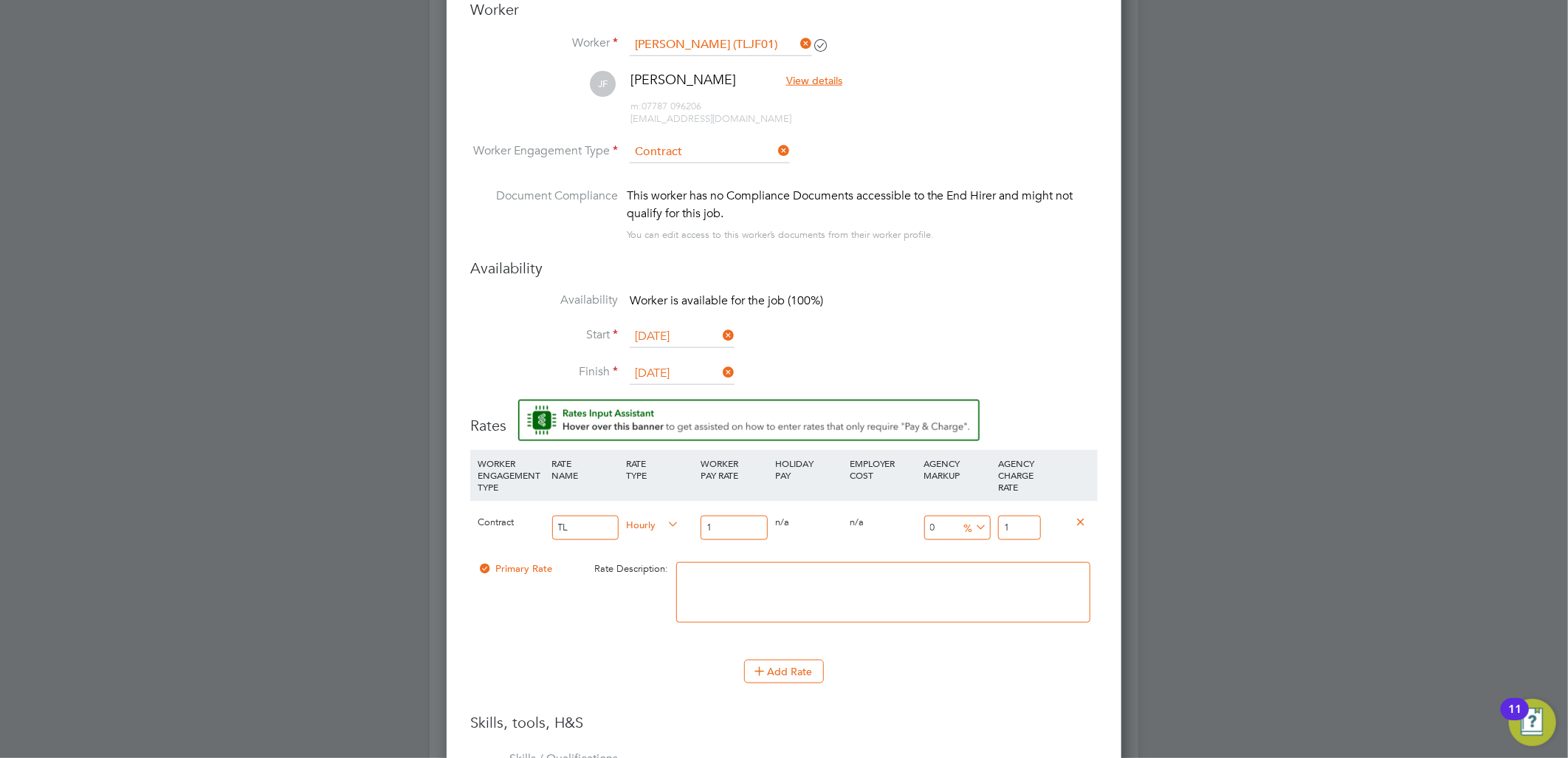
type input "16"
type input "16.5"
type input "16.50"
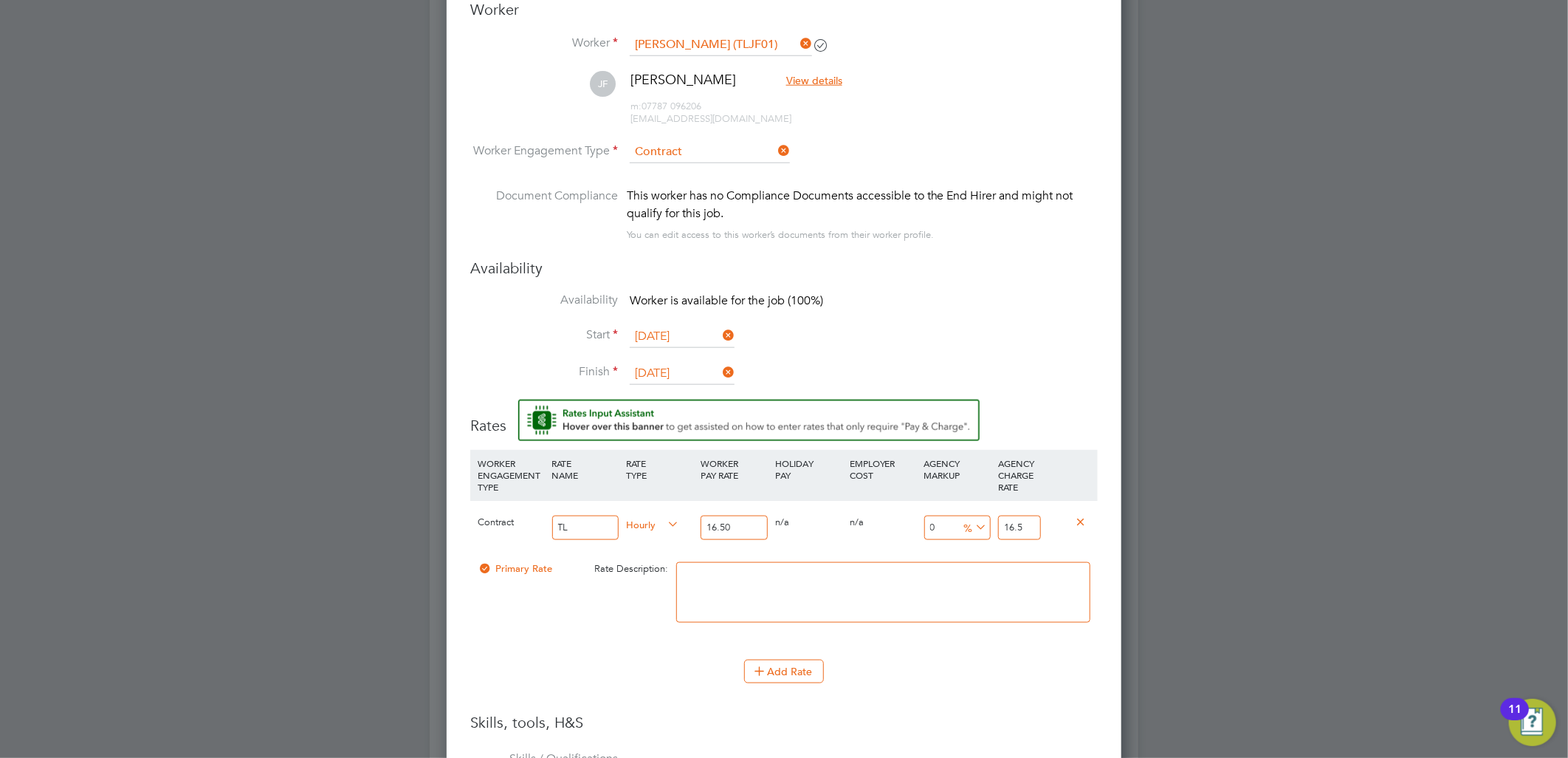
drag, startPoint x: 1031, startPoint y: 520, endPoint x: 987, endPoint y: 519, distance: 44.0
click at [987, 519] on div "Contract TL Hourly 16.50 0 n/a 0 n/a 0 0 % 16.5" at bounding box center [784, 527] width 627 height 55
type input "-93.93939393939394"
type input "1"
type input "9.090909090909092"
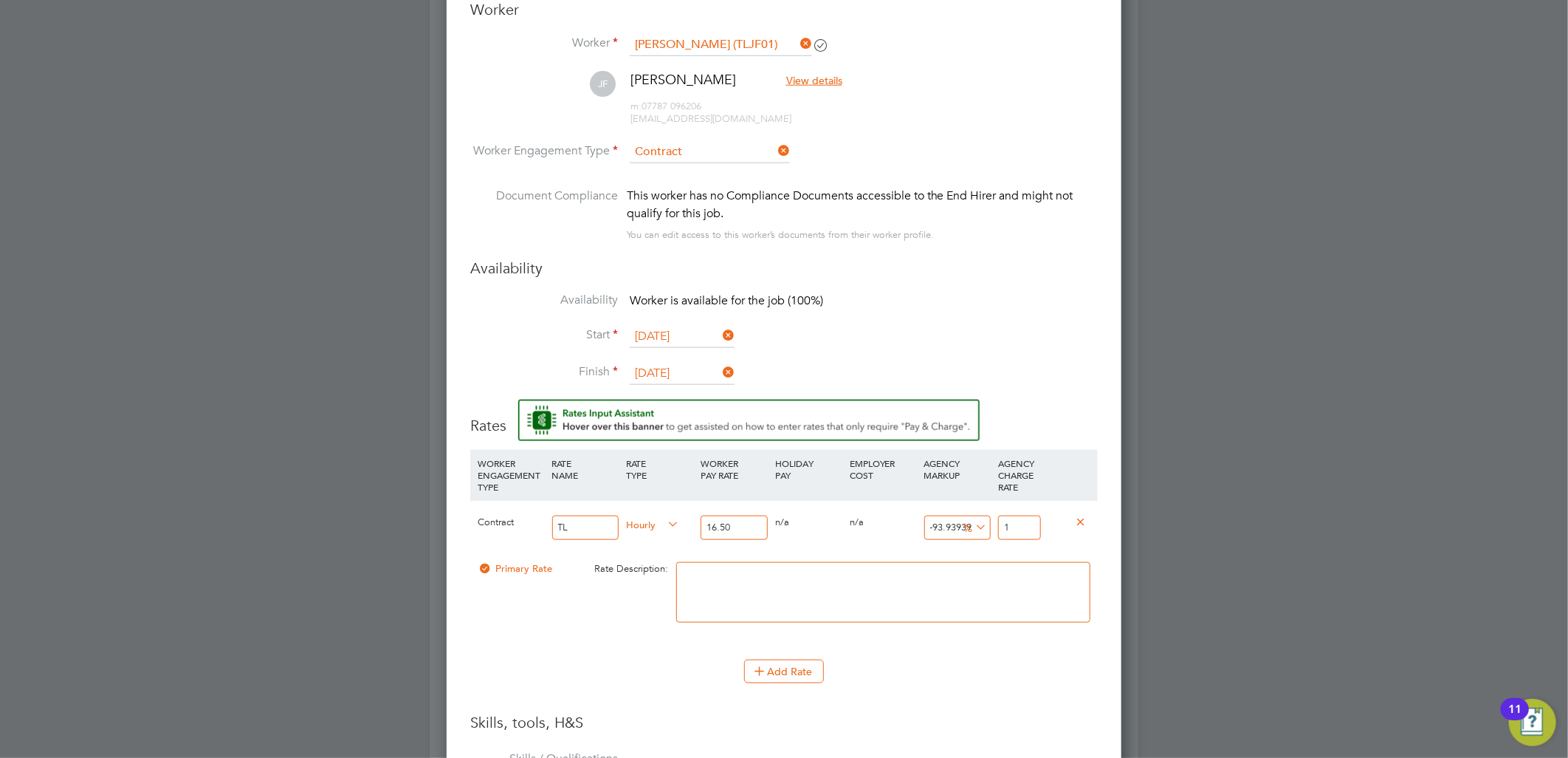
type input "18"
type input "13.93939393939394"
type input "18.8"
type input "14.424242424242424"
type input "18.88"
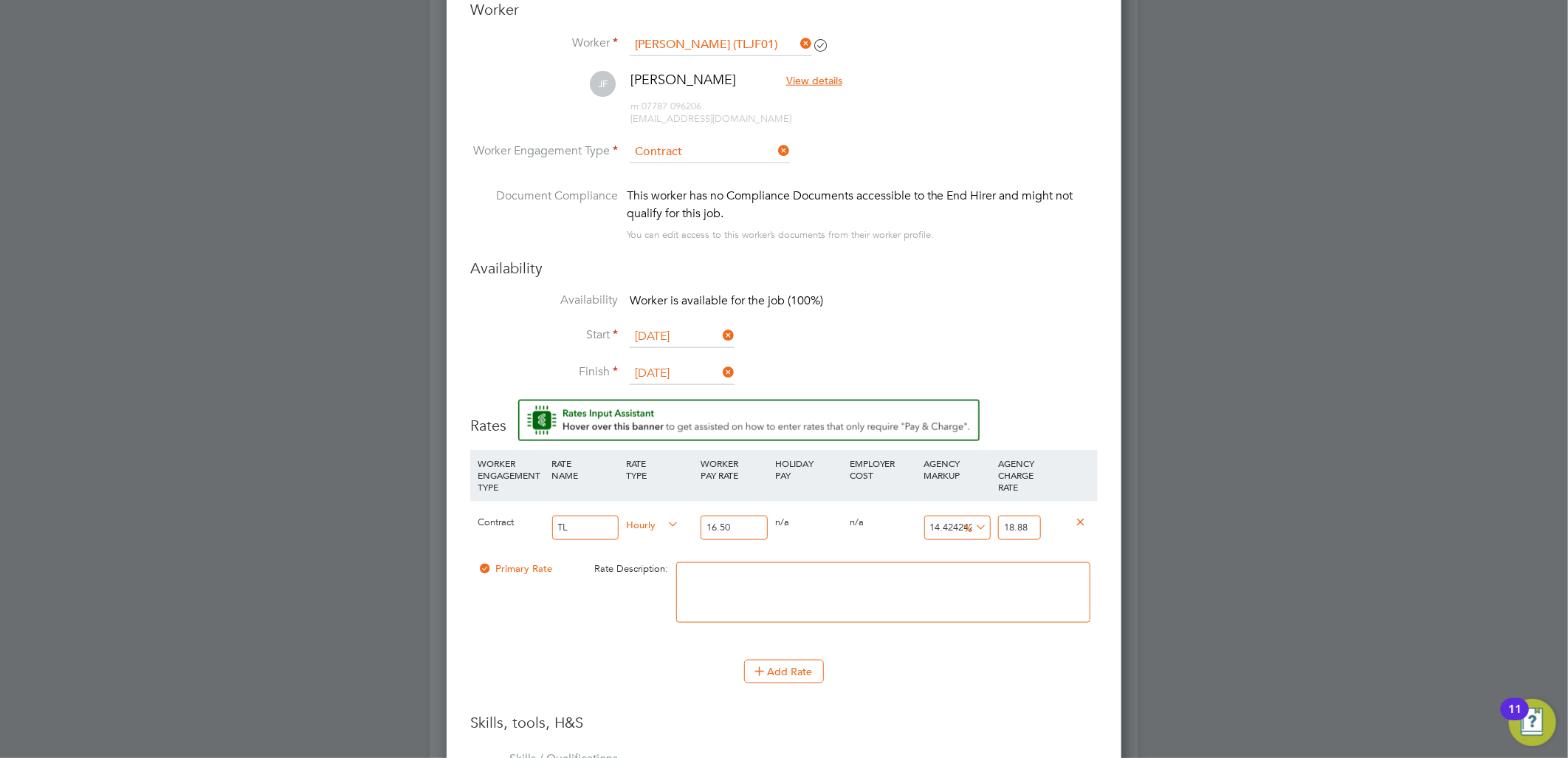
click at [960, 648] on li "WORKER ENGAGEMENT TYPE RATE NAME RATE TYPE WORKER PAY RATE HOLIDAY PAY EMPLOYER…" at bounding box center [784, 554] width 627 height 210
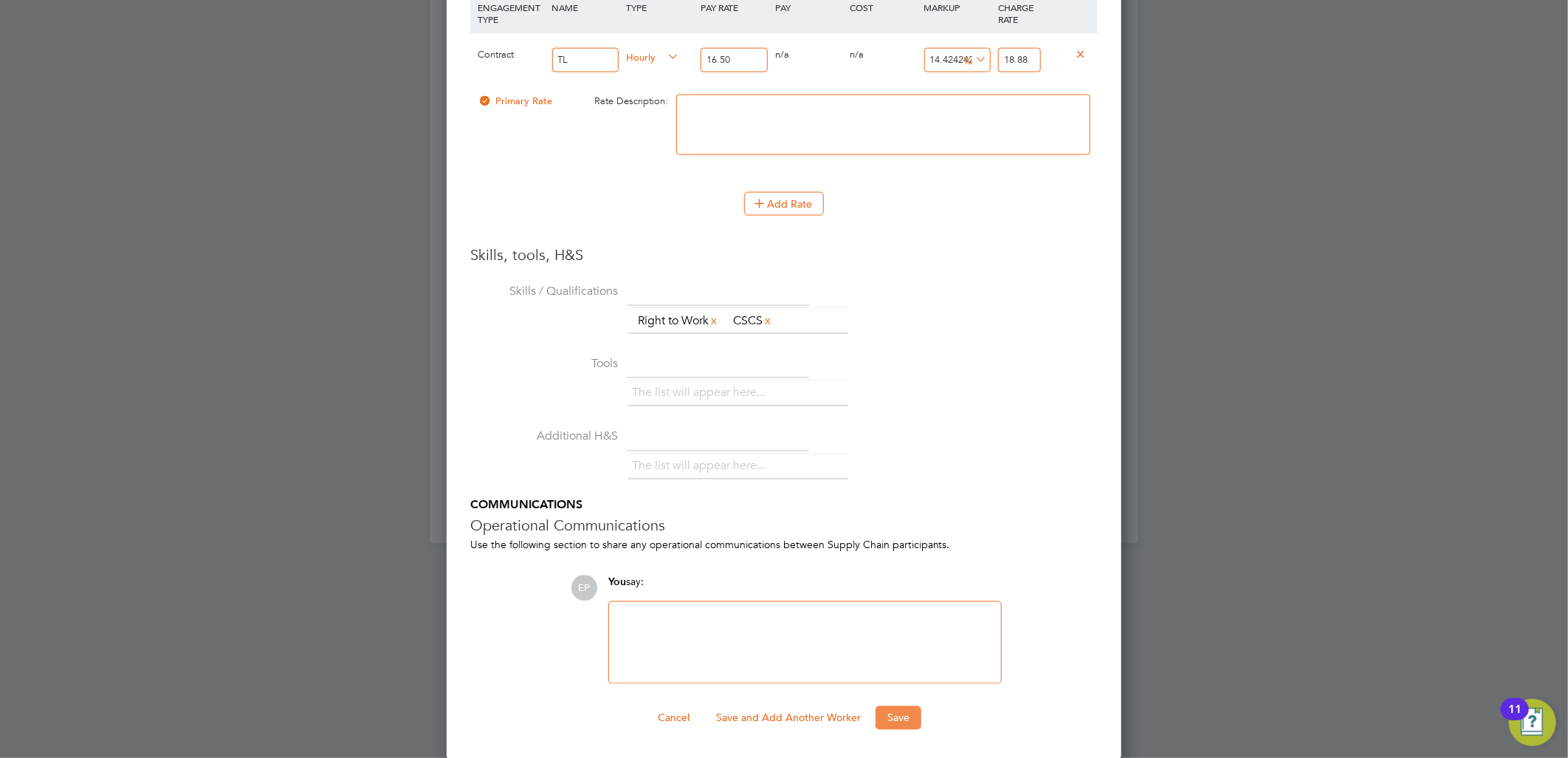
click at [898, 719] on button "Save" at bounding box center [899, 718] width 46 height 24
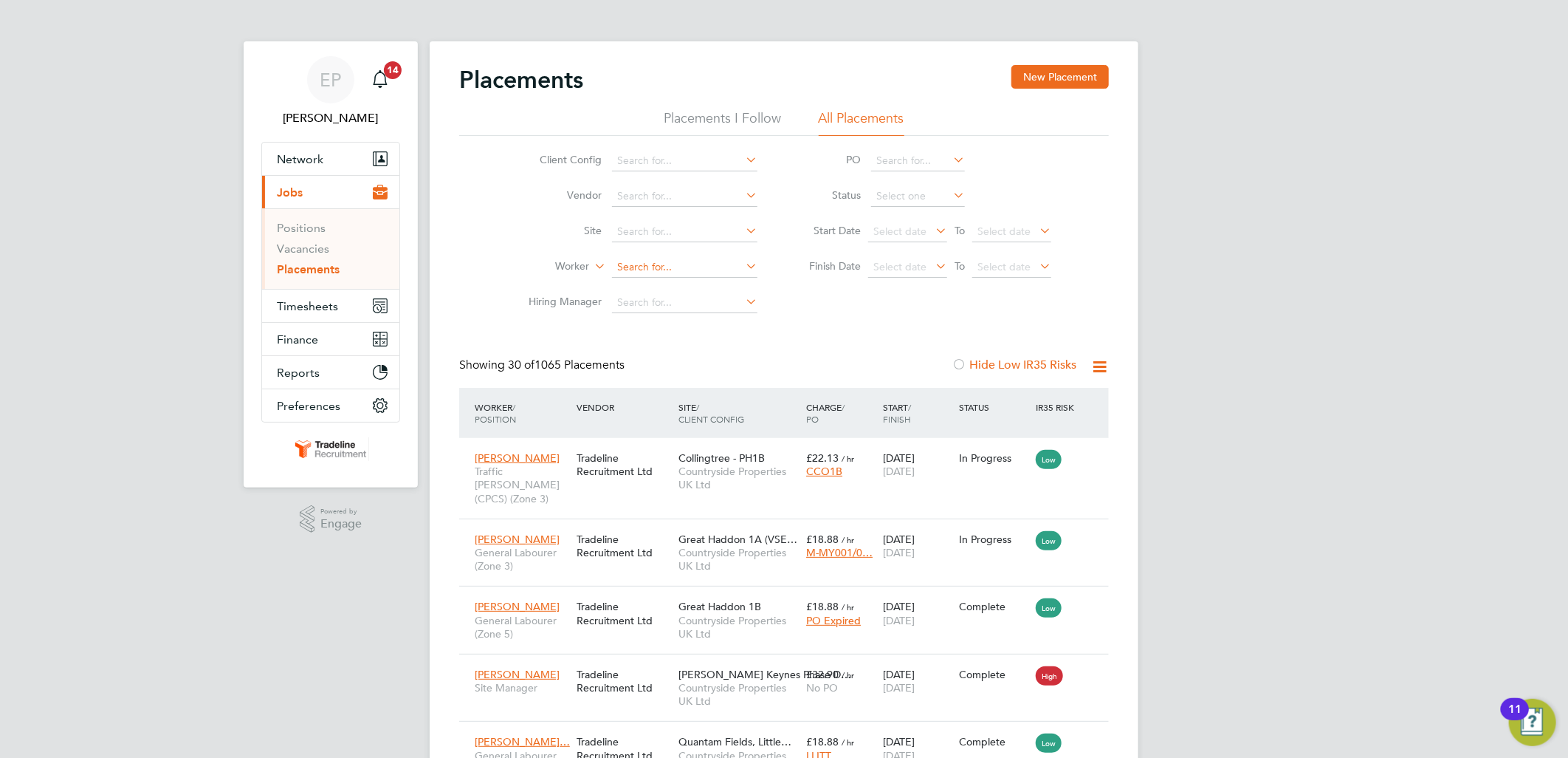
click at [654, 264] on input at bounding box center [685, 267] width 146 height 21
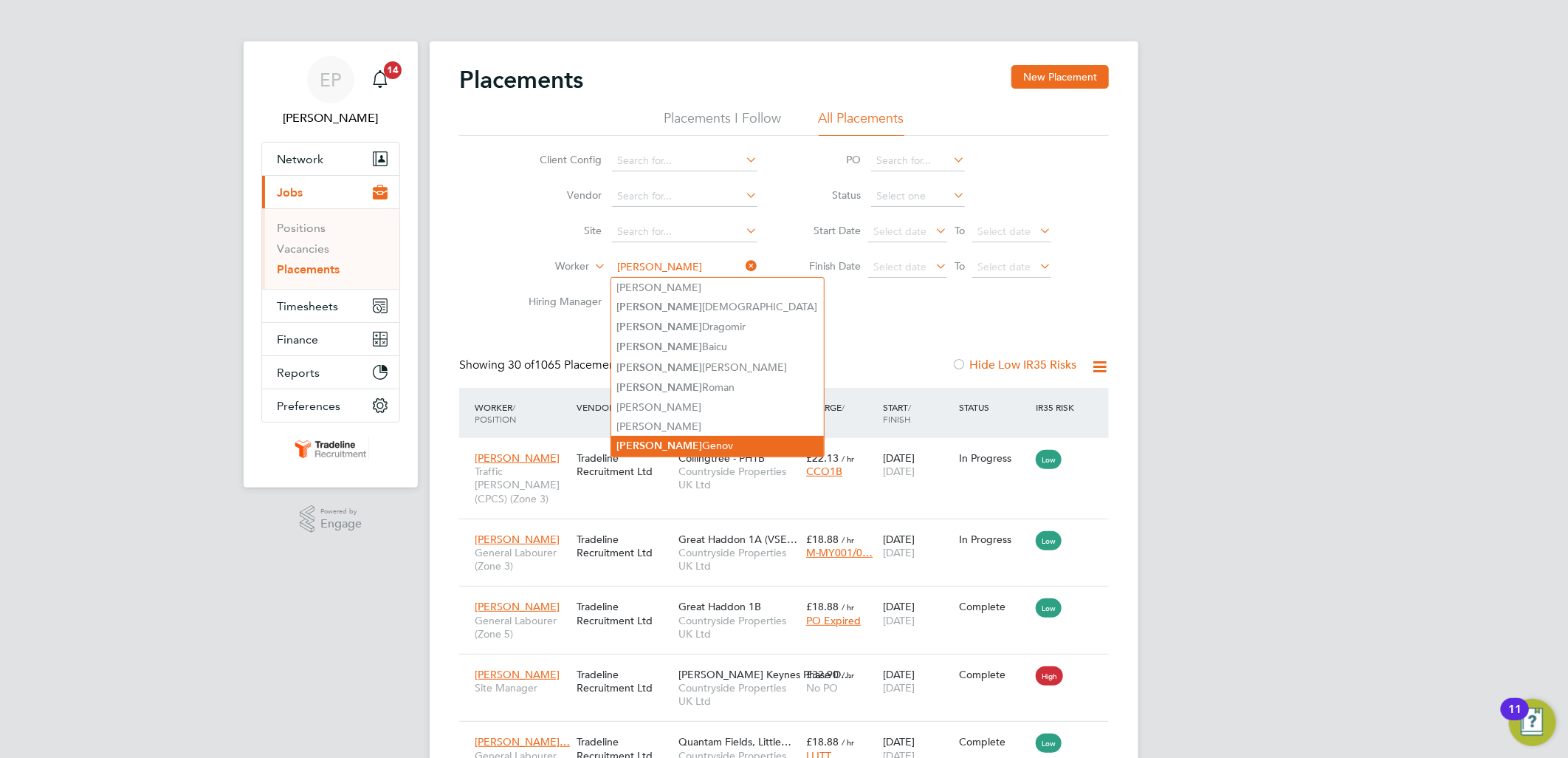
click at [685, 437] on li "Marian Genov" at bounding box center [717, 446] width 212 height 20
type input "Marian Genov"
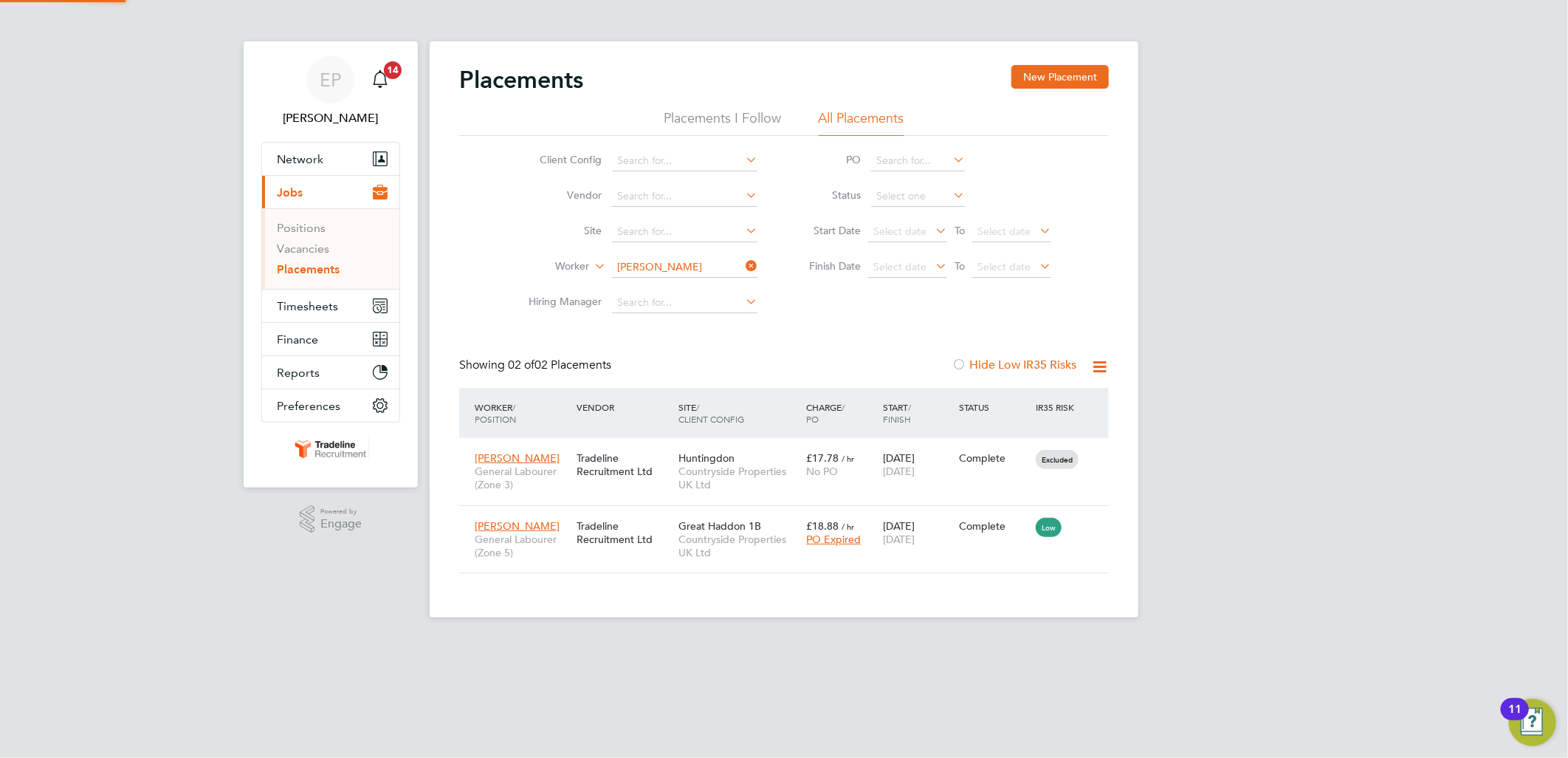
scroll to position [15, 69]
click at [902, 545] on div "18 Sep 2025 19 Sep 2025" at bounding box center [917, 532] width 77 height 41
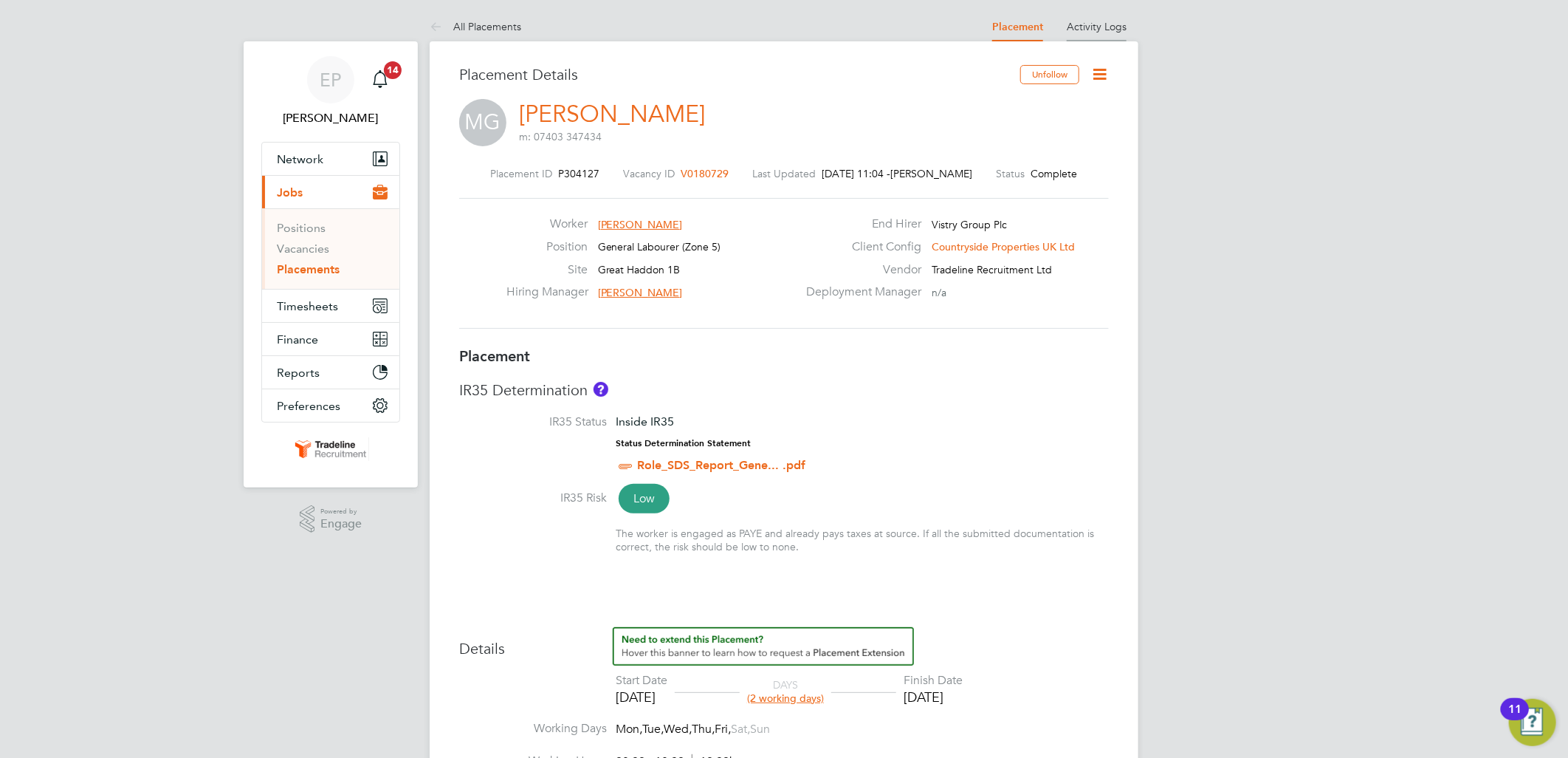
click at [1093, 25] on link "Activity Logs" at bounding box center [1097, 27] width 60 height 13
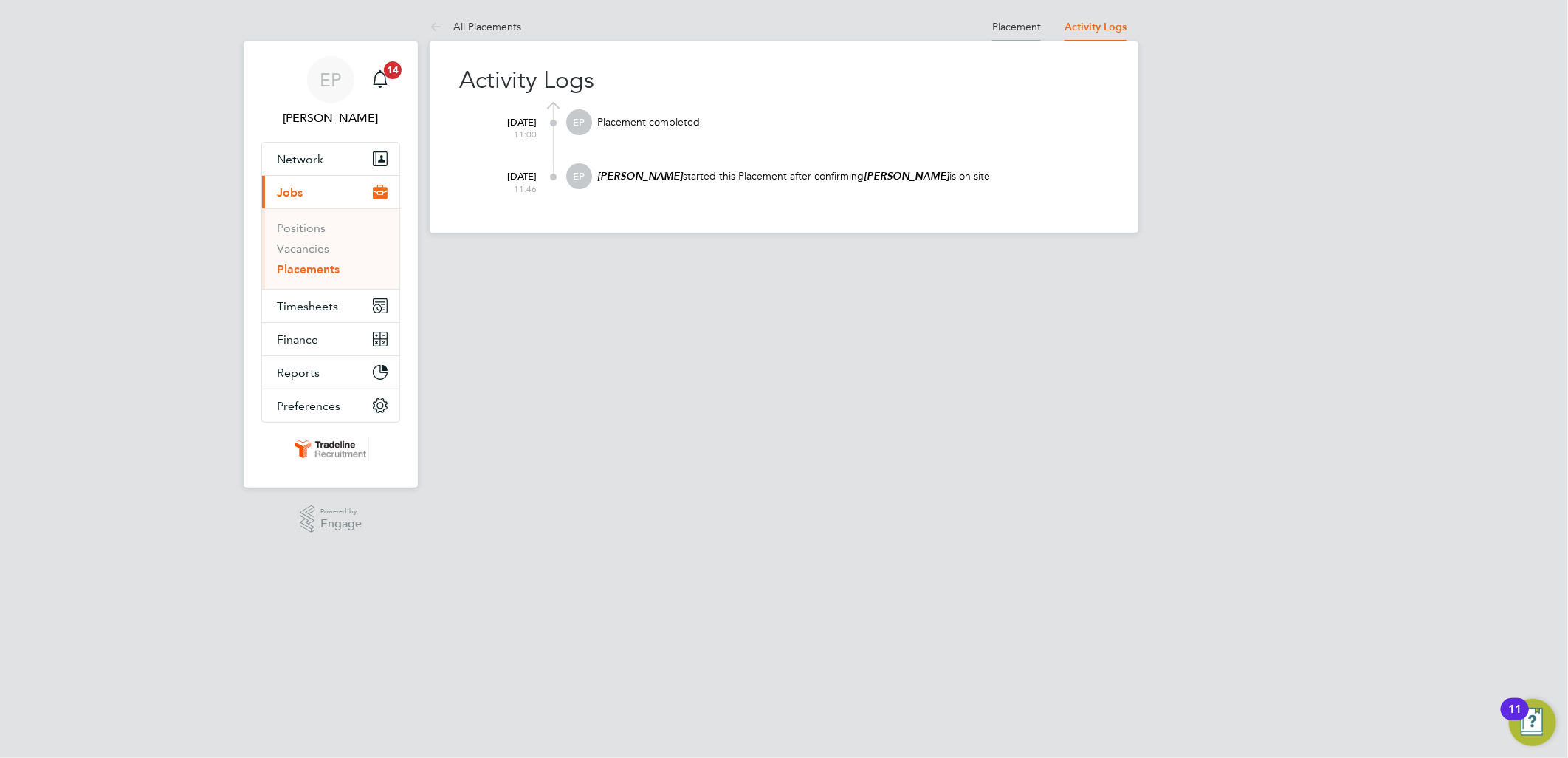
click at [1034, 21] on link "Placement" at bounding box center [1017, 27] width 49 height 13
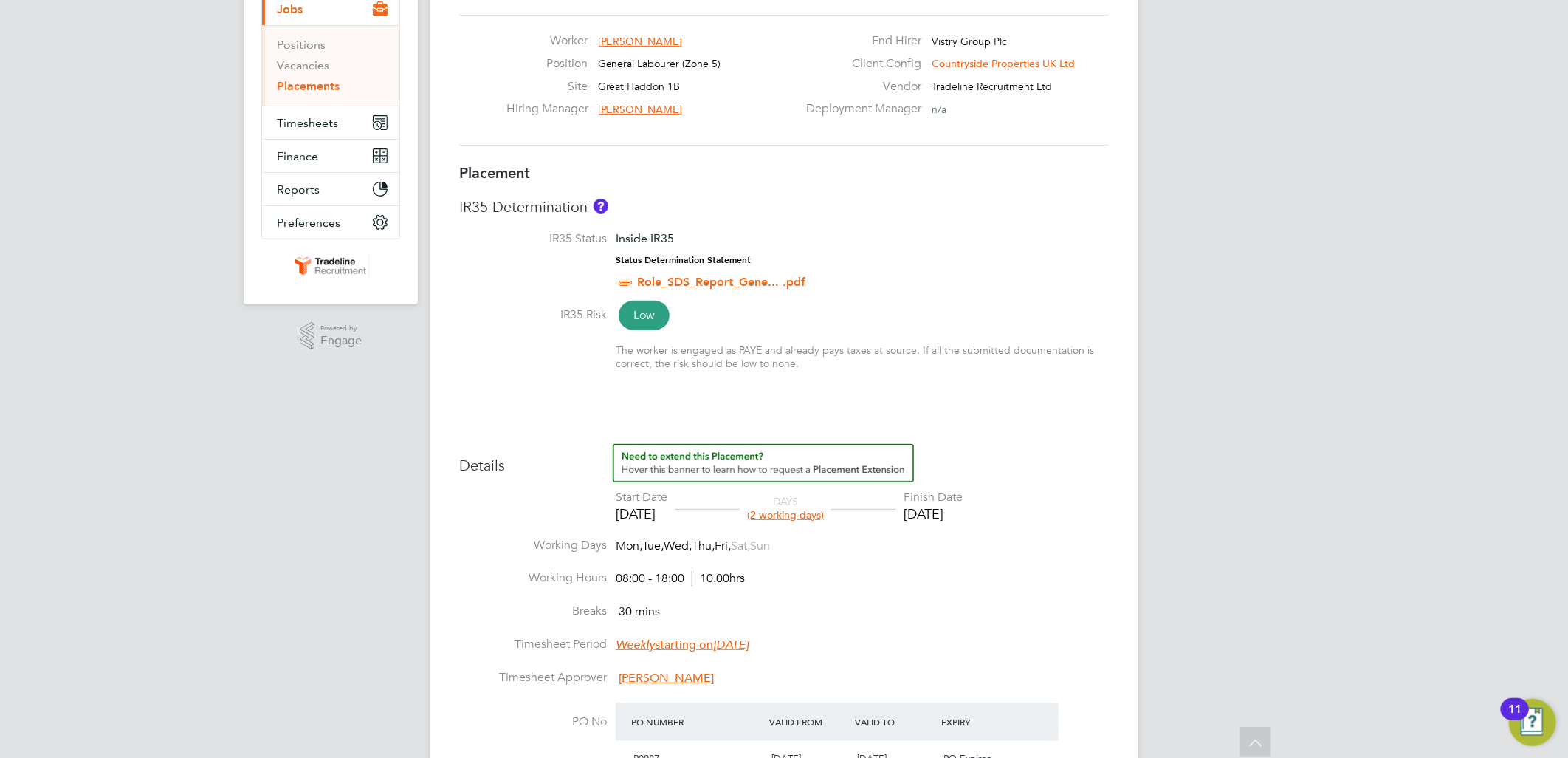
scroll to position [164, 0]
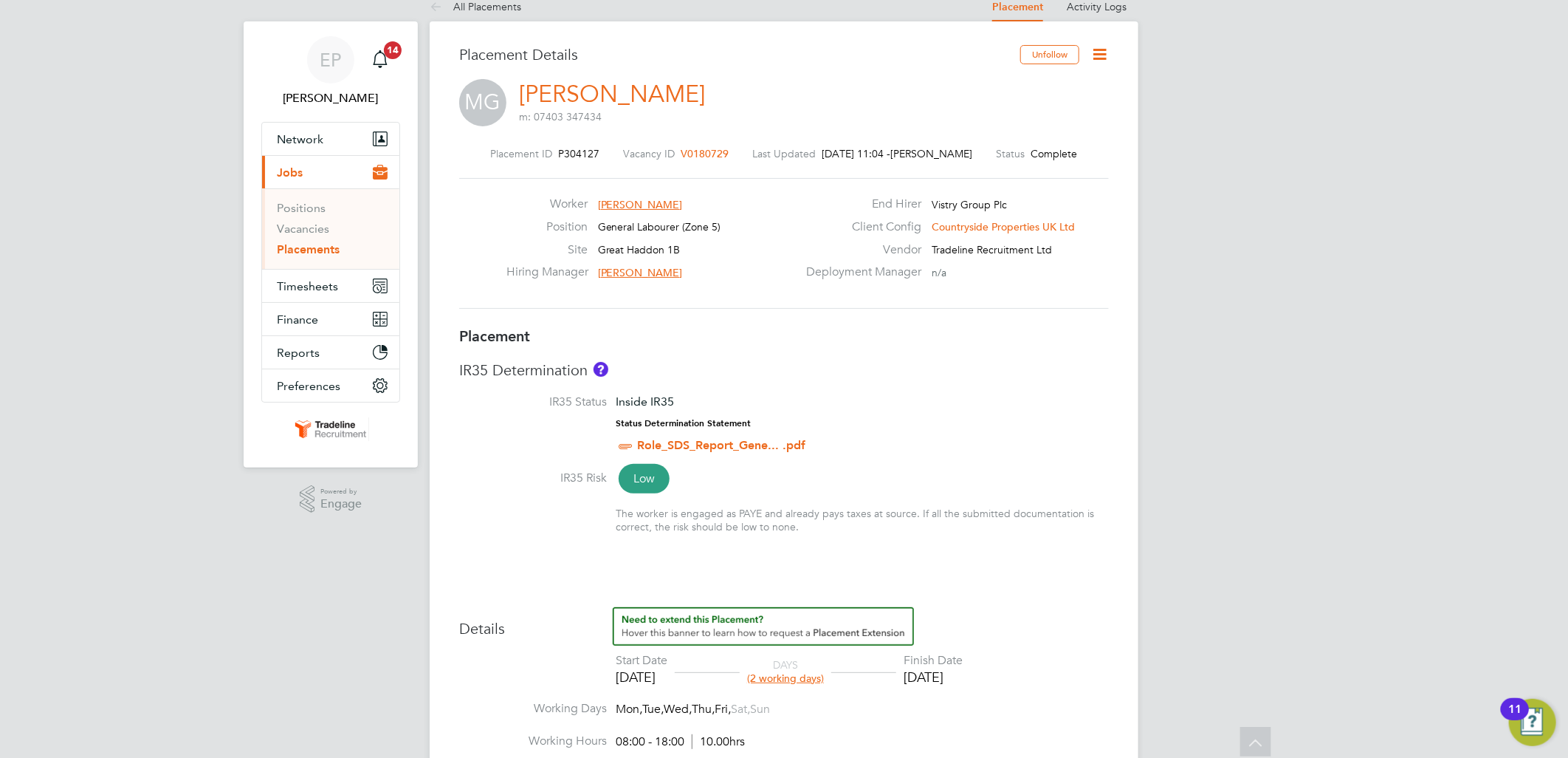
scroll to position [0, 0]
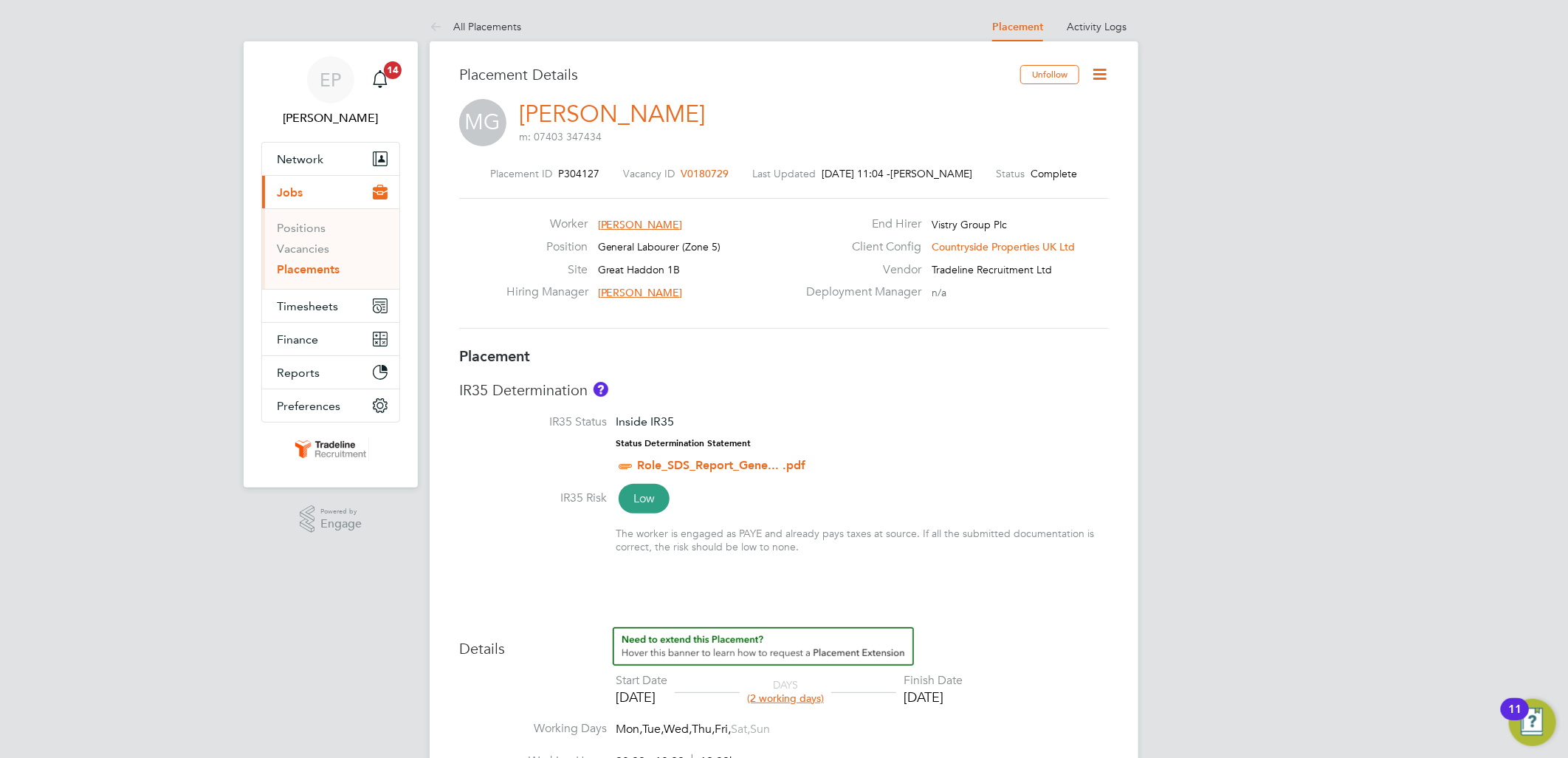
click at [1513, 709] on div "11" at bounding box center [1515, 718] width 13 height 19
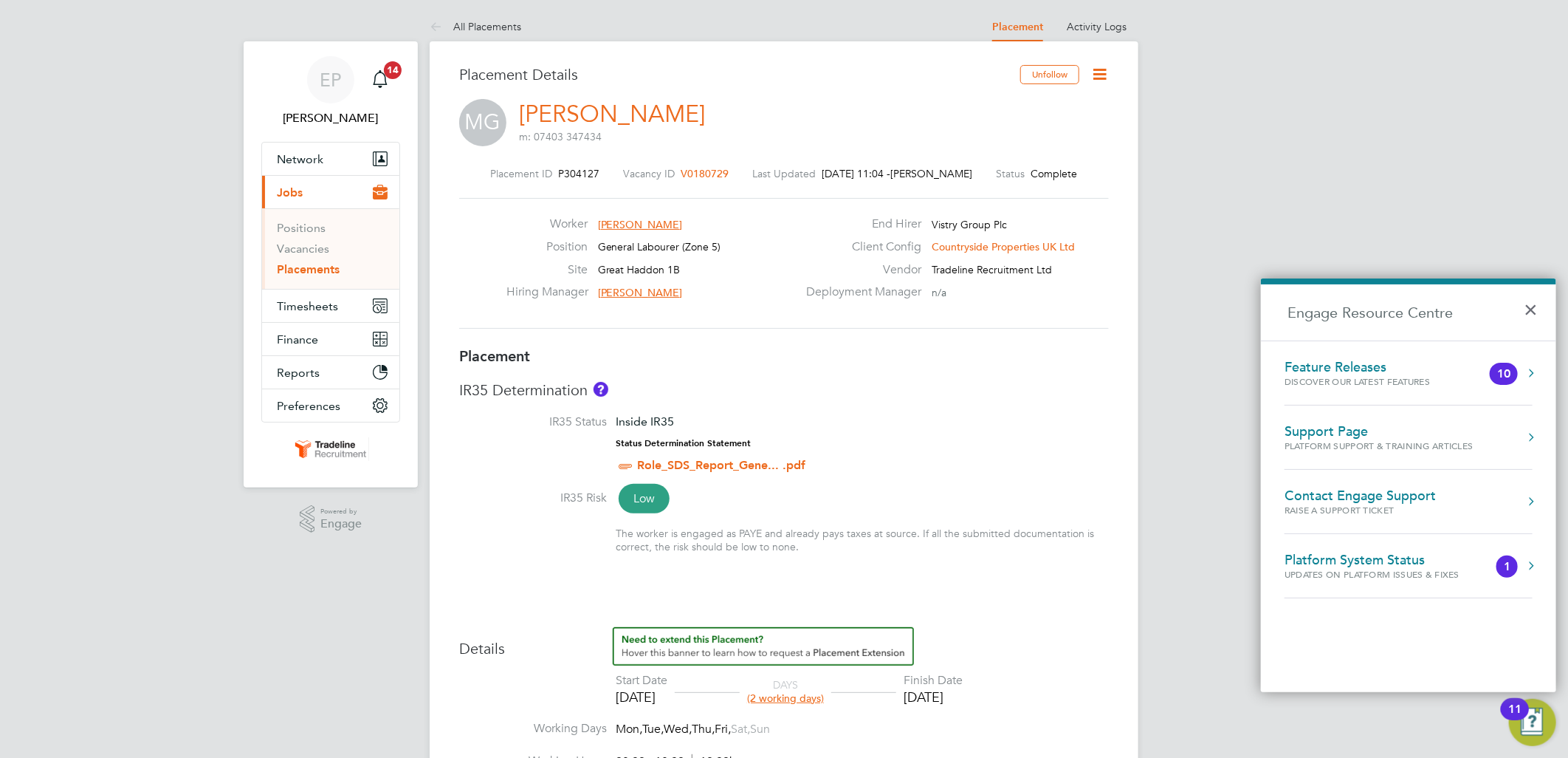
click at [1459, 367] on div "Feature Releases" at bounding box center [1372, 367] width 175 height 16
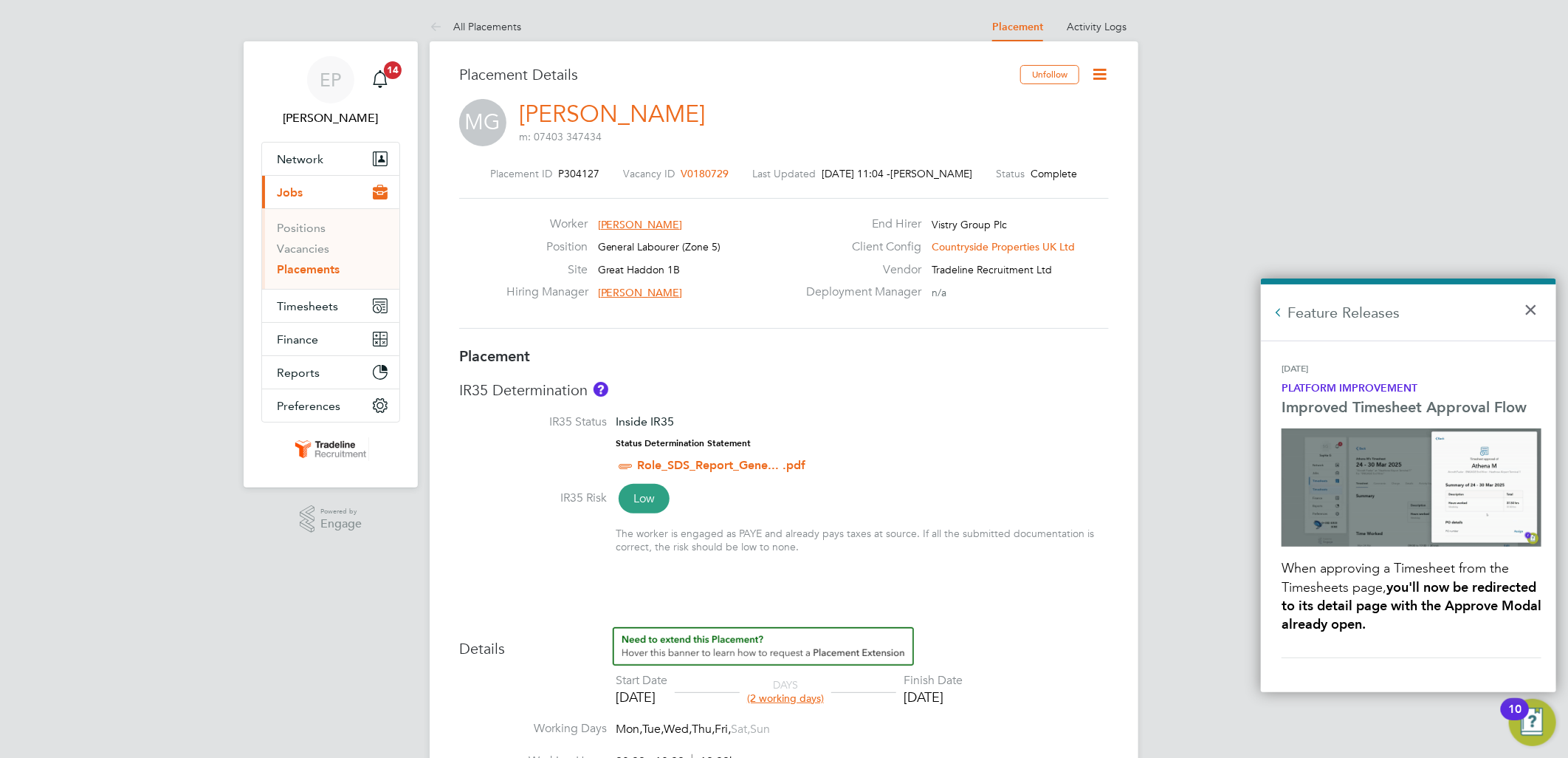
click at [1290, 308] on h2 "Feature Releases" at bounding box center [1409, 312] width 295 height 56
click at [1279, 312] on button "Back to Resources" at bounding box center [1279, 313] width 15 height 15
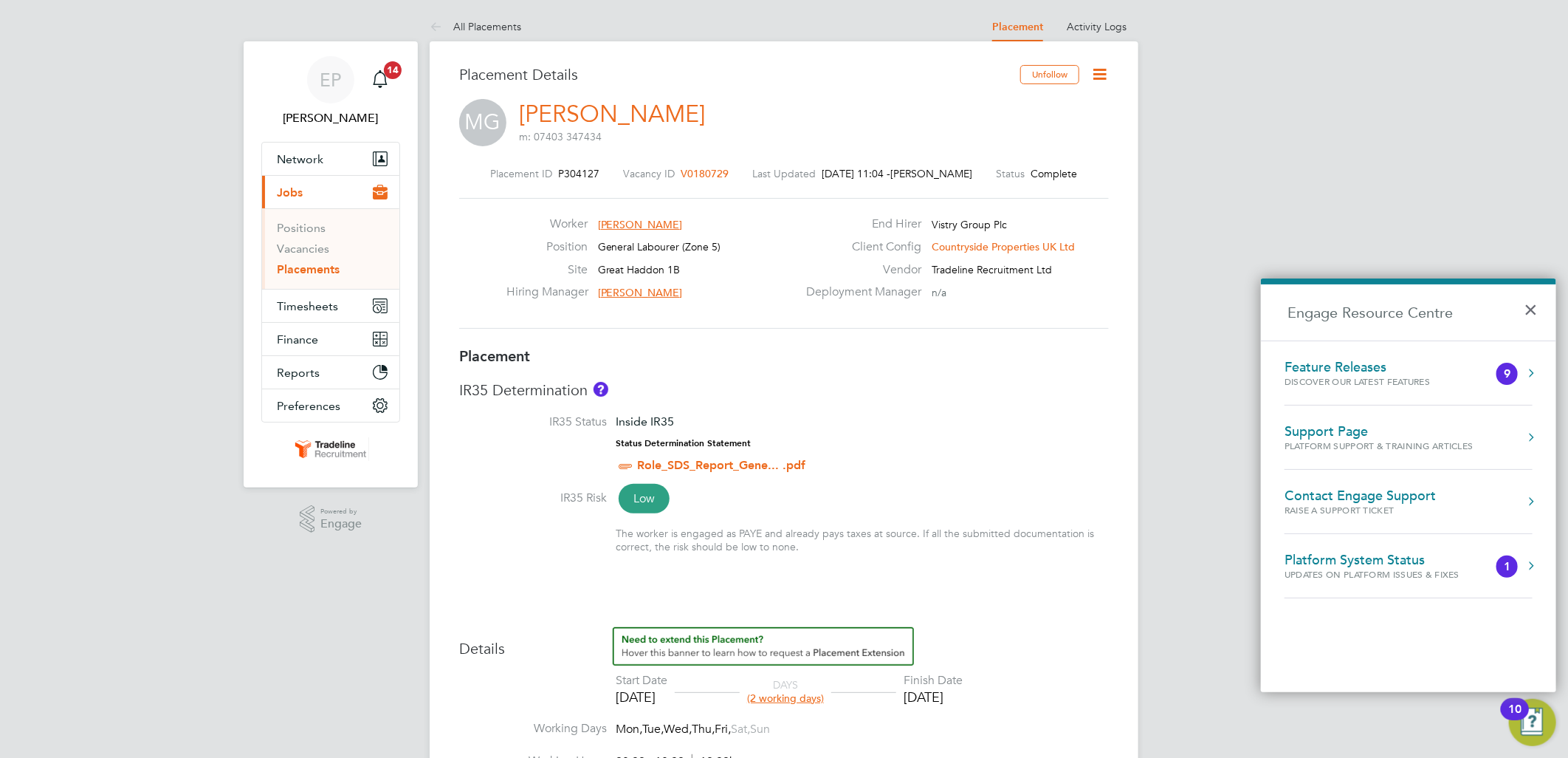
click at [1495, 366] on div "Feature Releases Discover our latest features 9" at bounding box center [1409, 373] width 248 height 28
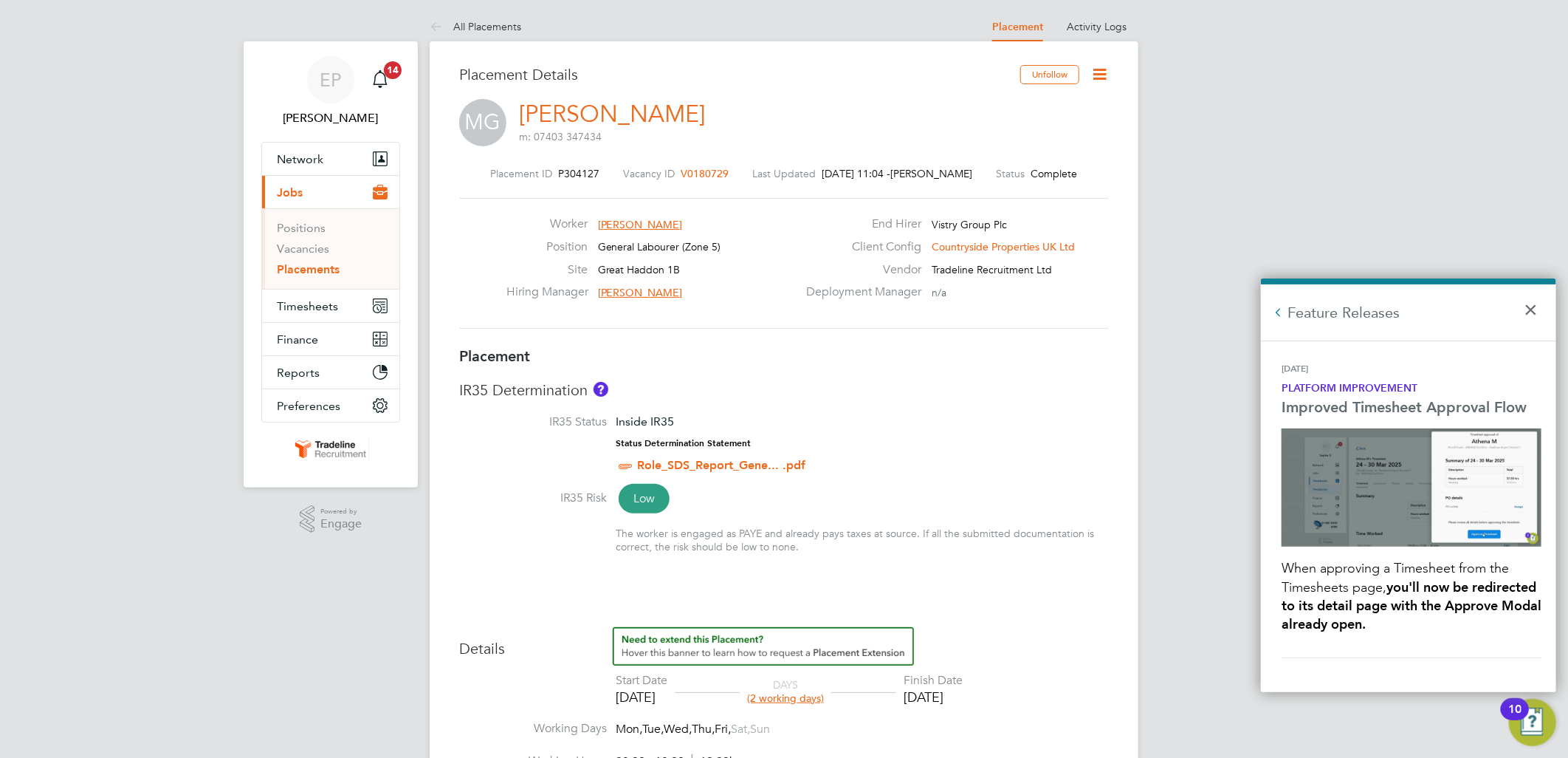
click at [1277, 305] on button "Back to Resources" at bounding box center [1279, 313] width 15 height 15
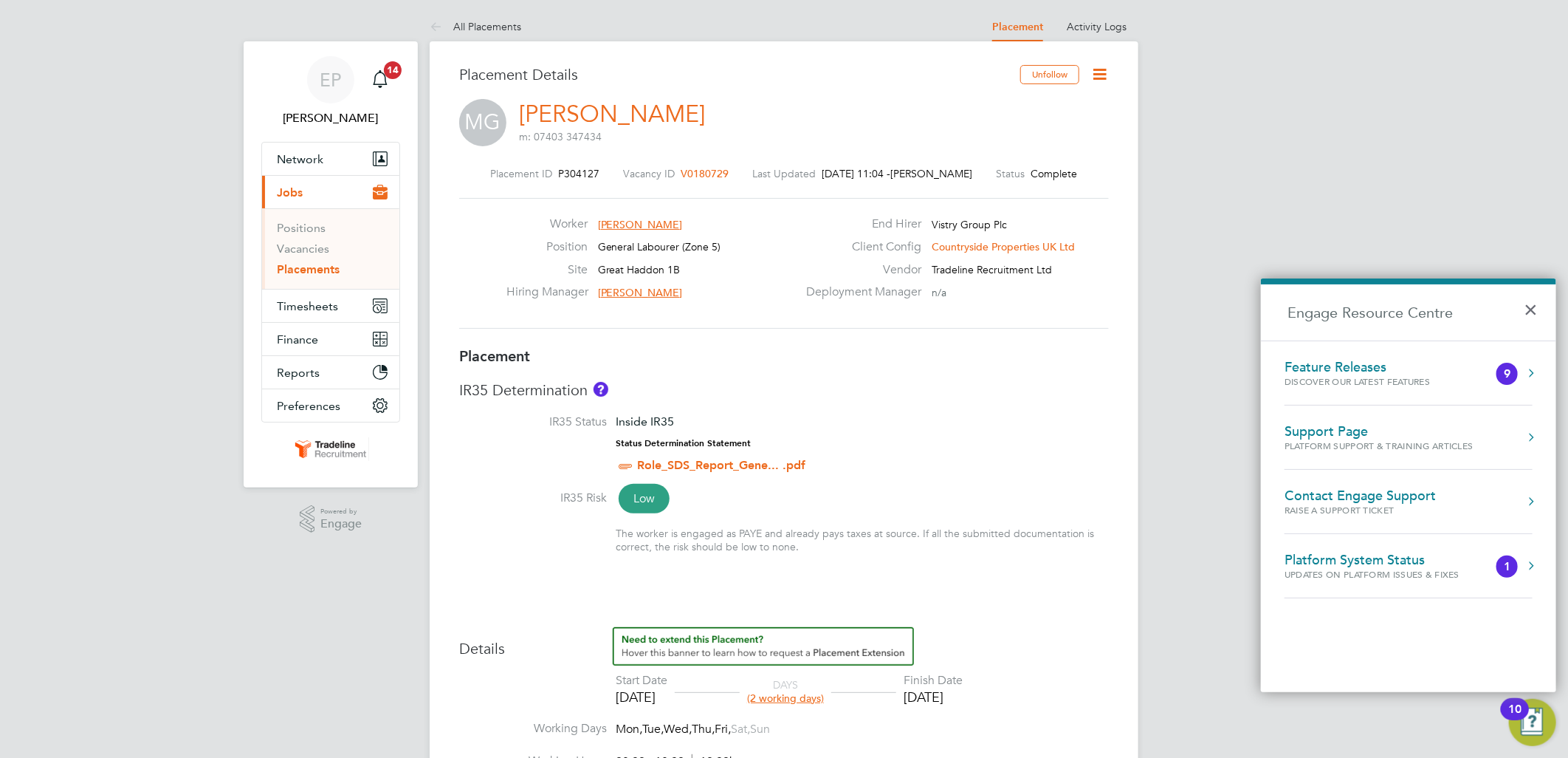
click at [1454, 383] on div "Discover our latest features" at bounding box center [1372, 381] width 175 height 13
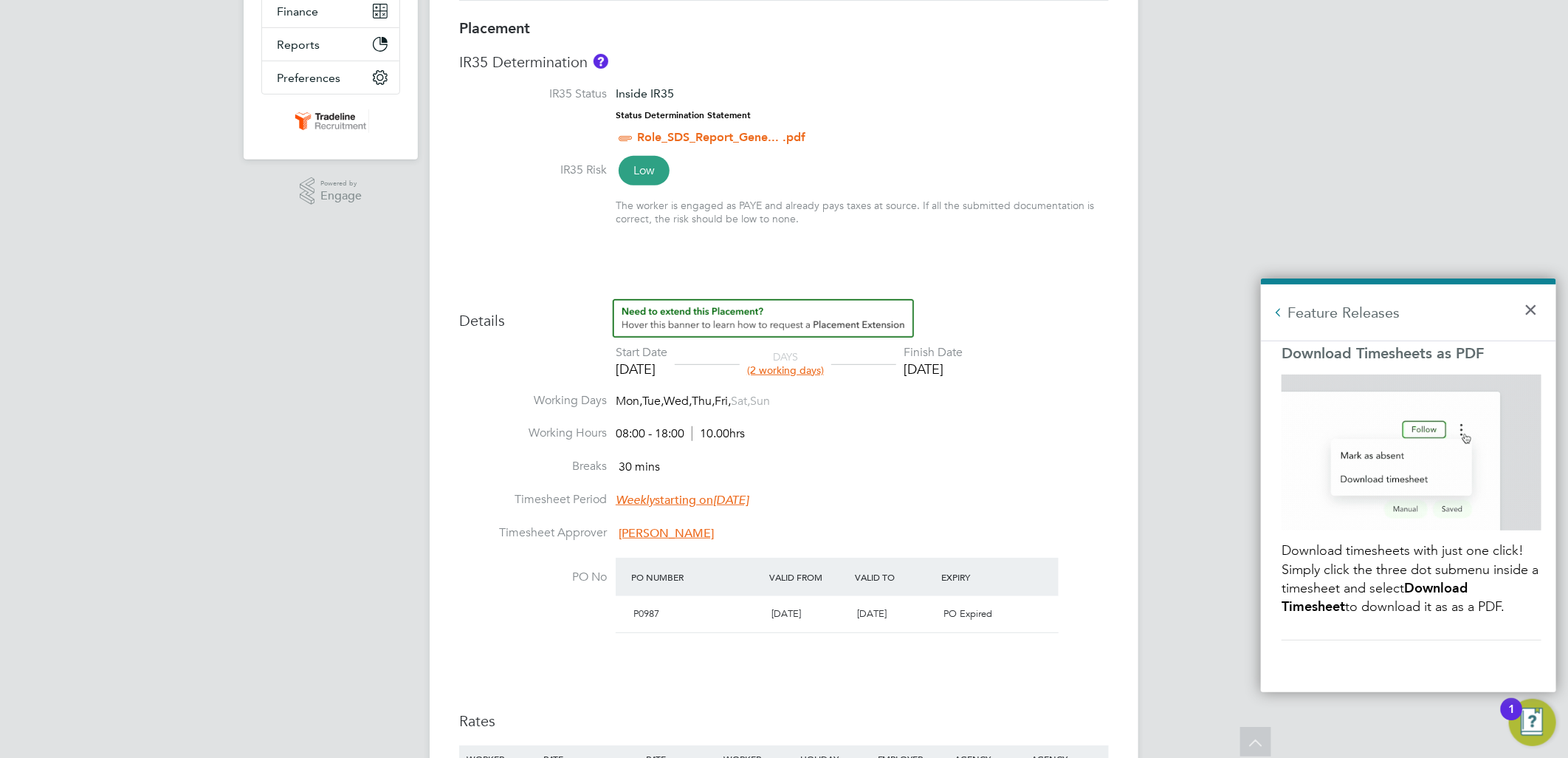
scroll to position [82, 0]
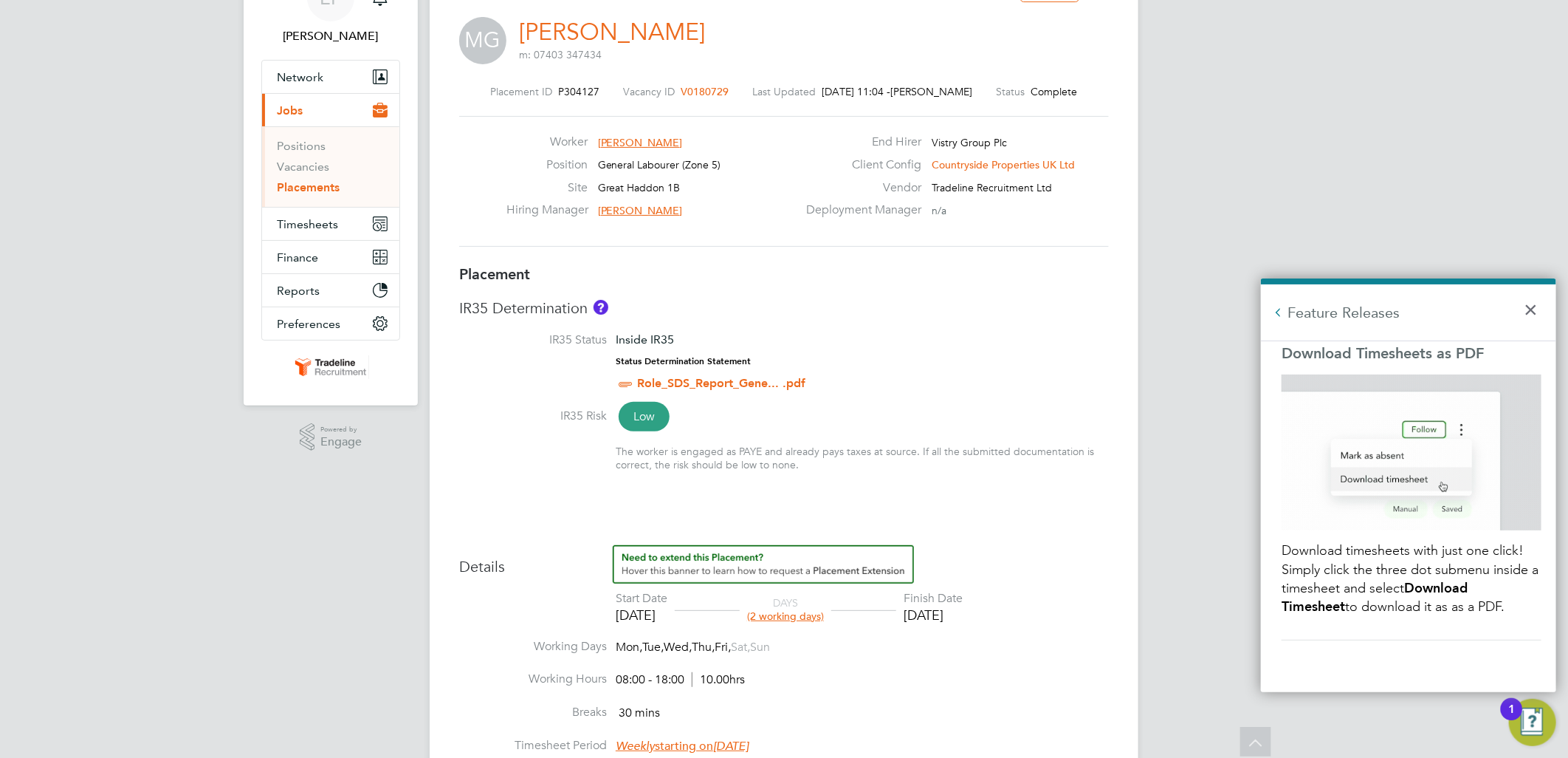
click at [1281, 307] on button "Back to Resources" at bounding box center [1279, 313] width 15 height 15
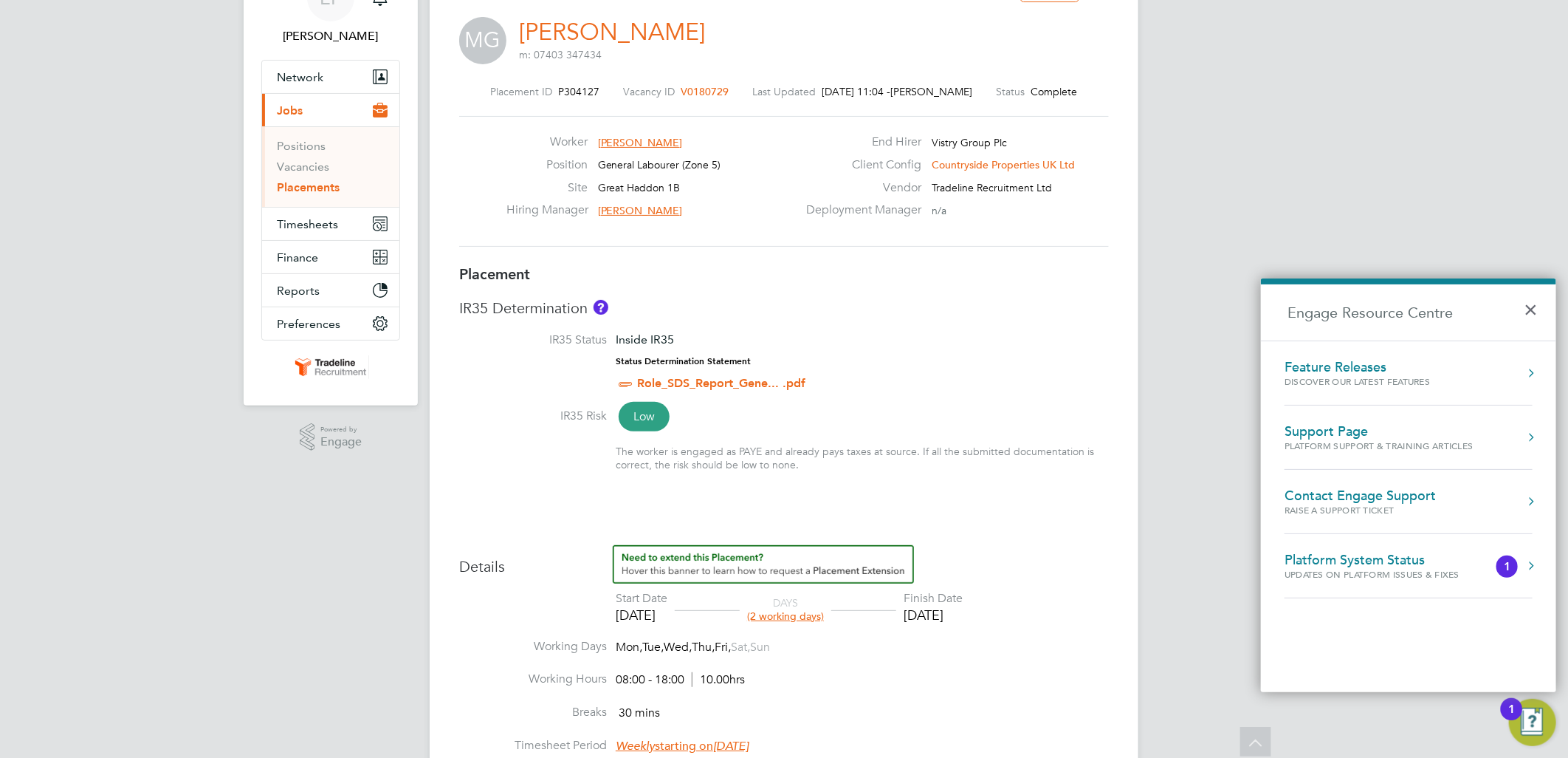
click at [1499, 556] on div "Platform System Status Updates on Platform Issues & Fixes" at bounding box center [1402, 565] width 234 height 28
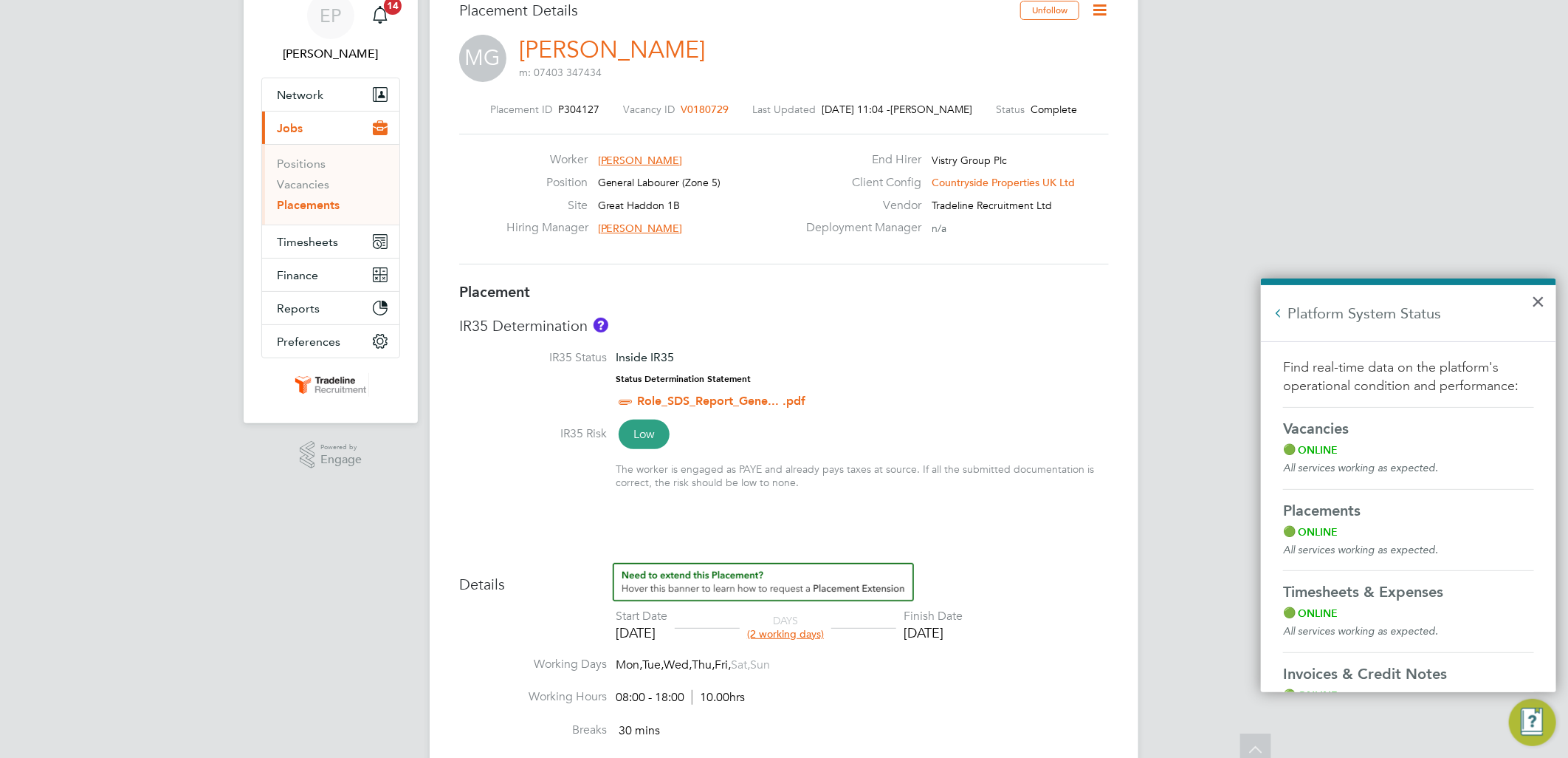
scroll to position [0, 0]
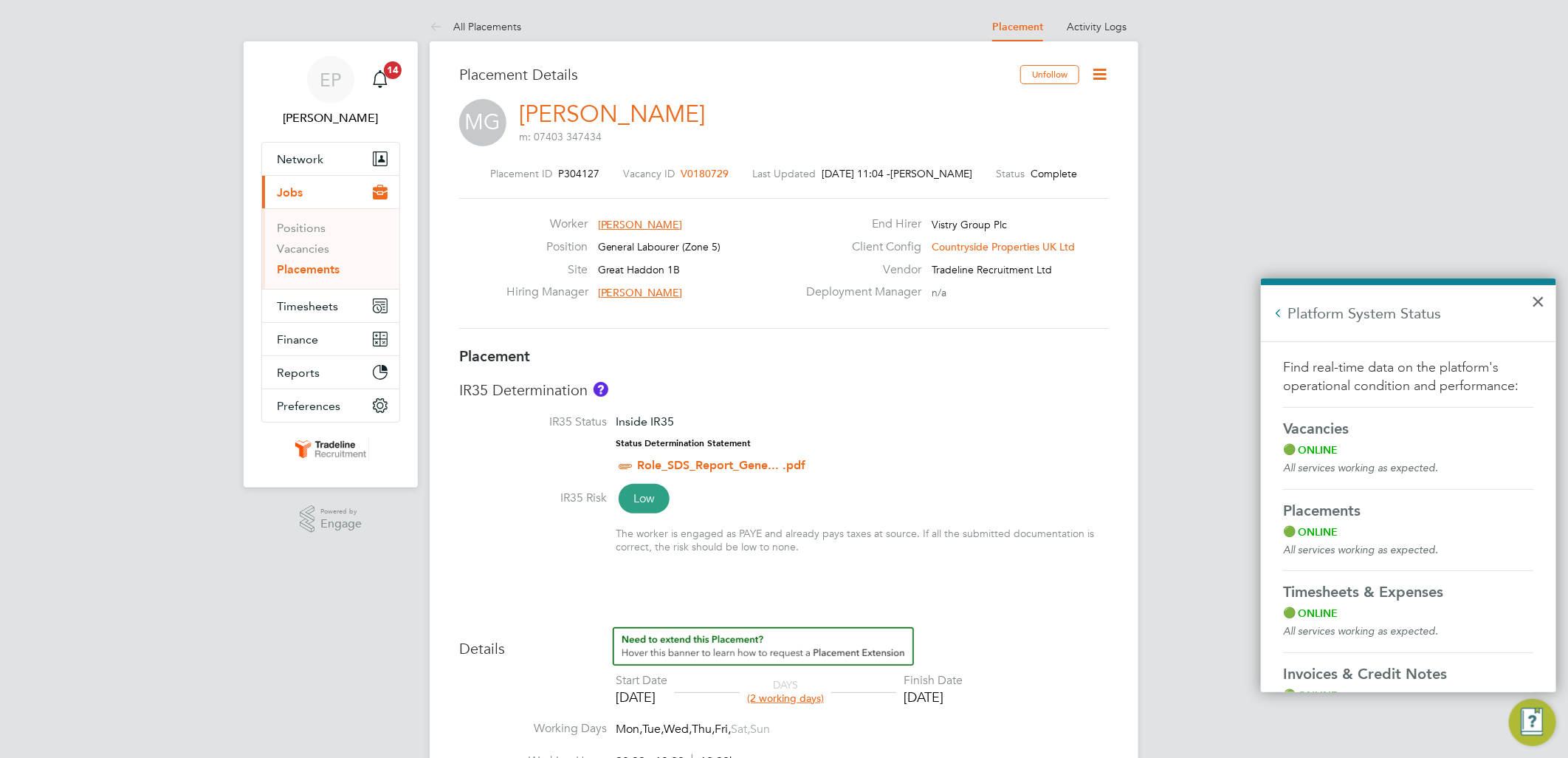
click at [1281, 312] on button "Back to Resources" at bounding box center [1279, 314] width 15 height 15
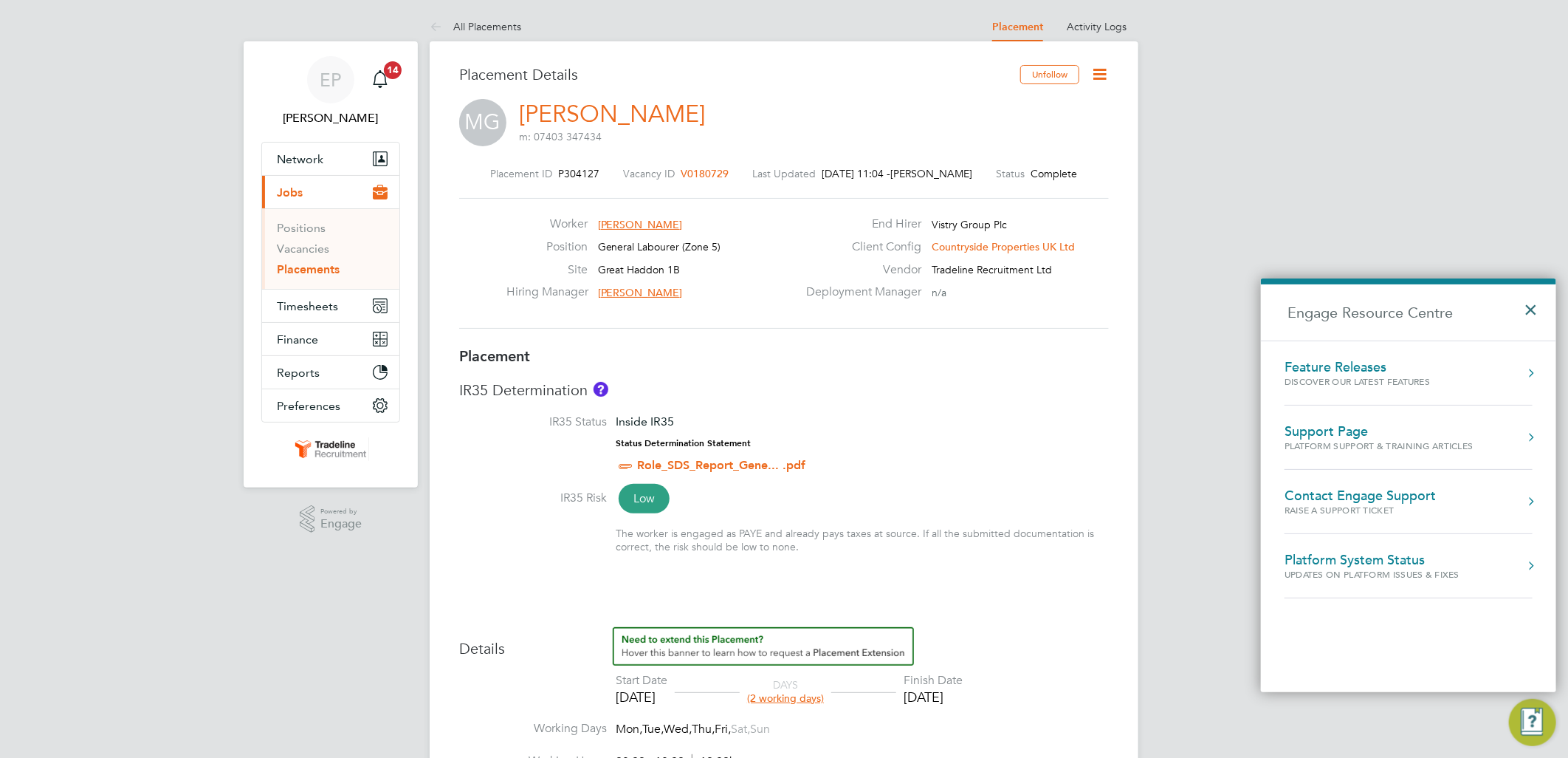
click at [1525, 312] on button "×" at bounding box center [1534, 304] width 21 height 33
